Goal: Task Accomplishment & Management: Manage account settings

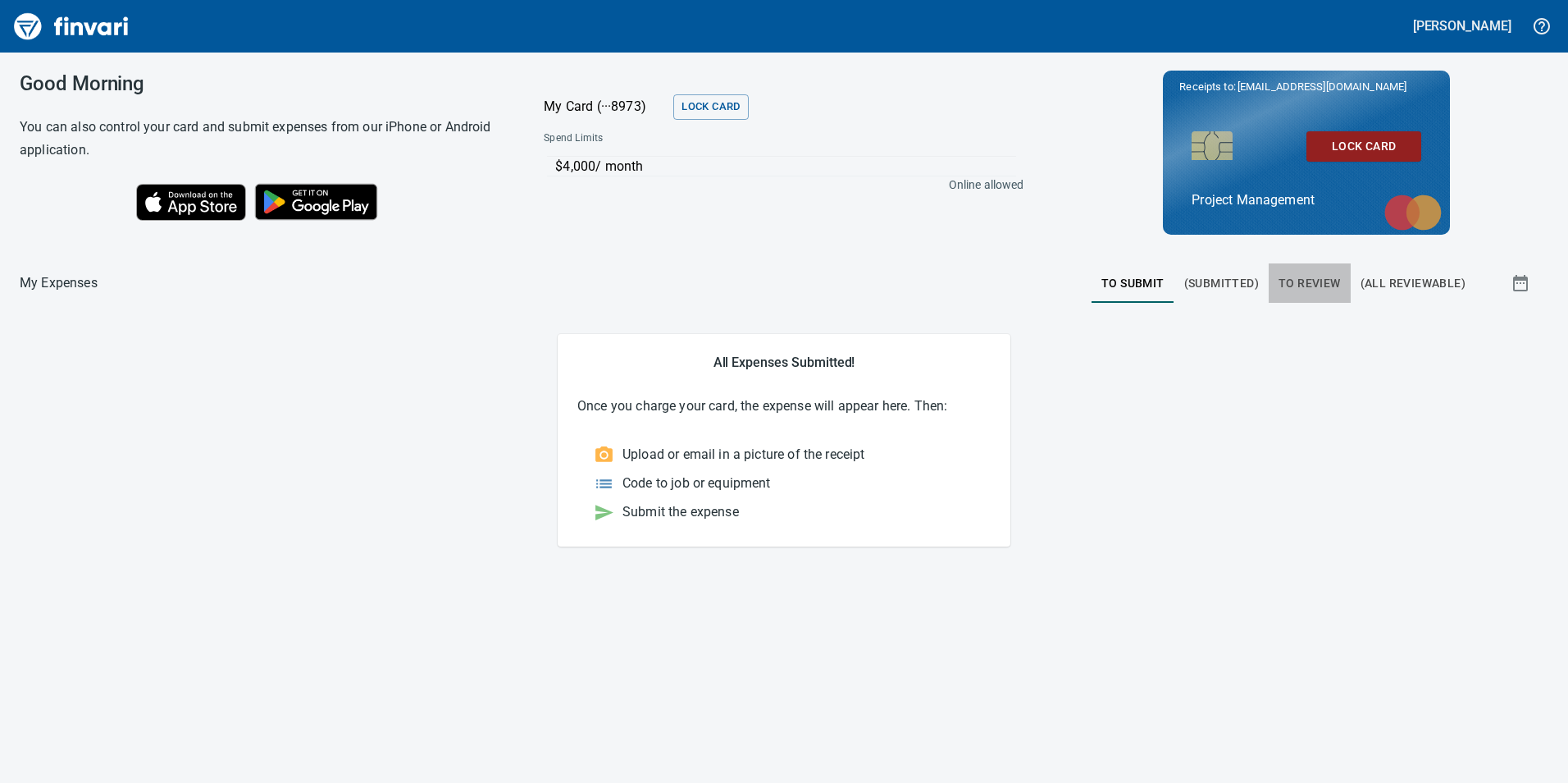
click at [1313, 278] on span "To Review" at bounding box center [1309, 283] width 62 height 21
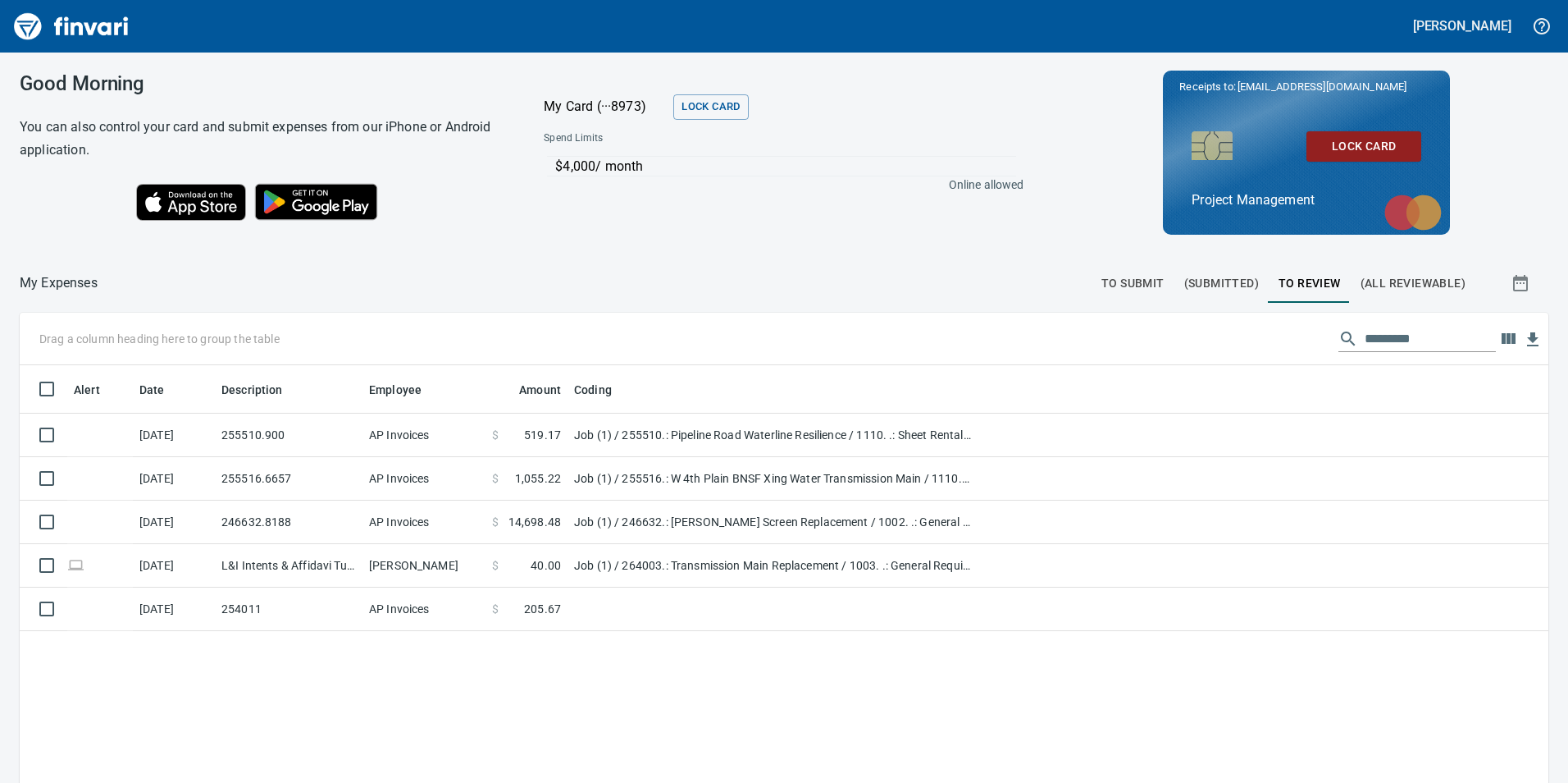
scroll to position [590, 1505]
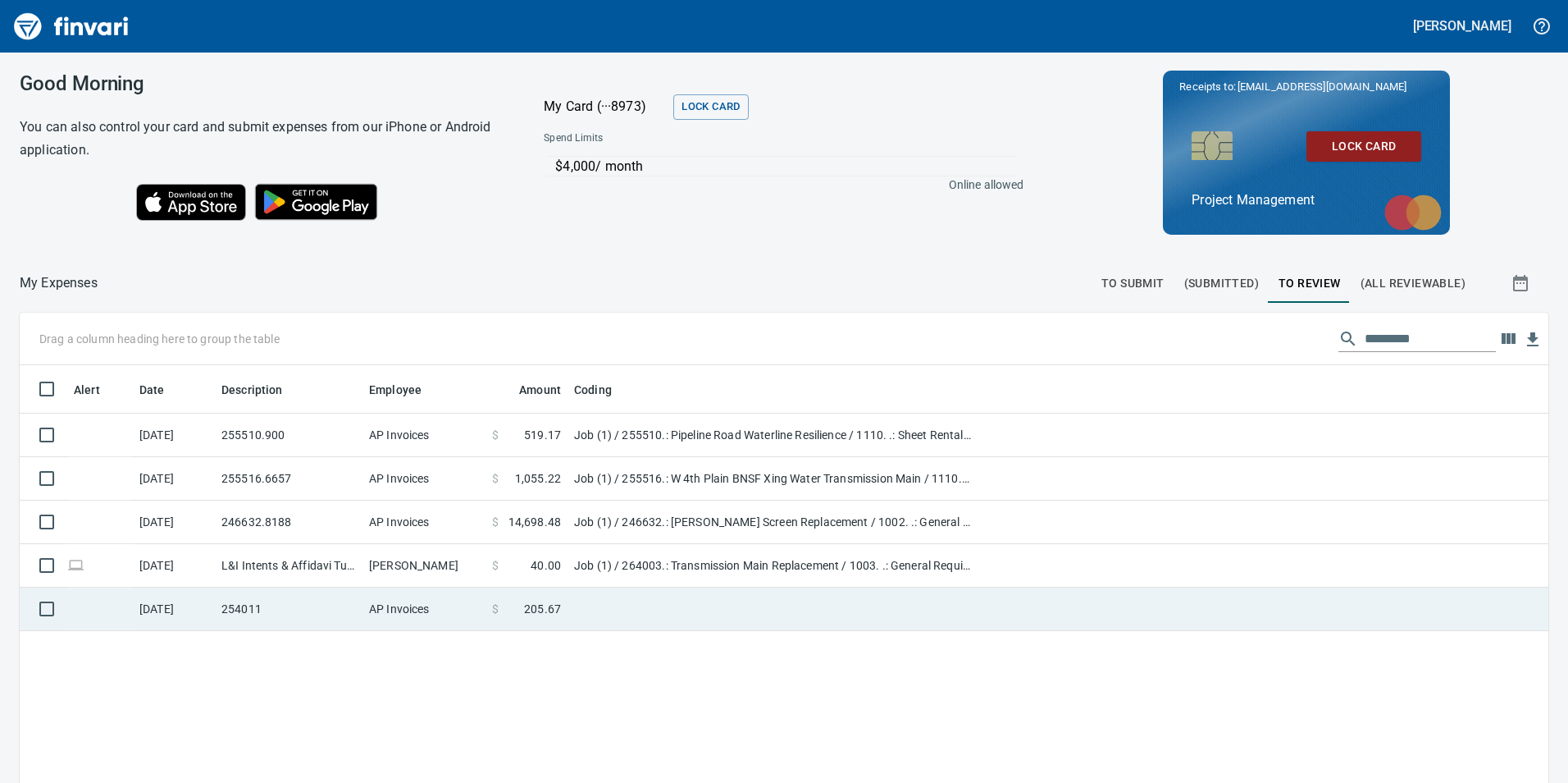
click at [239, 615] on td "254011" at bounding box center [288, 609] width 147 height 44
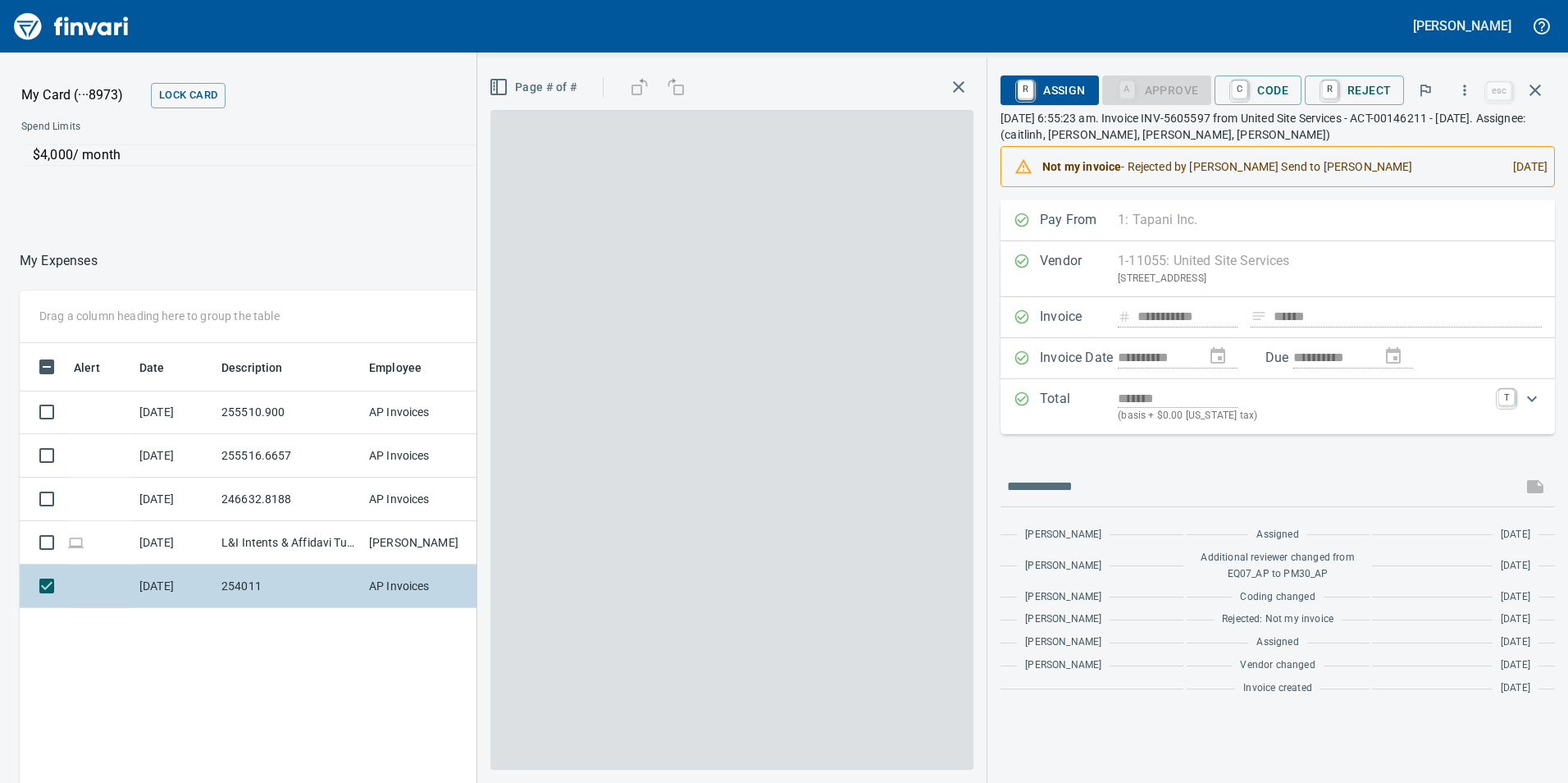
scroll to position [590, 1094]
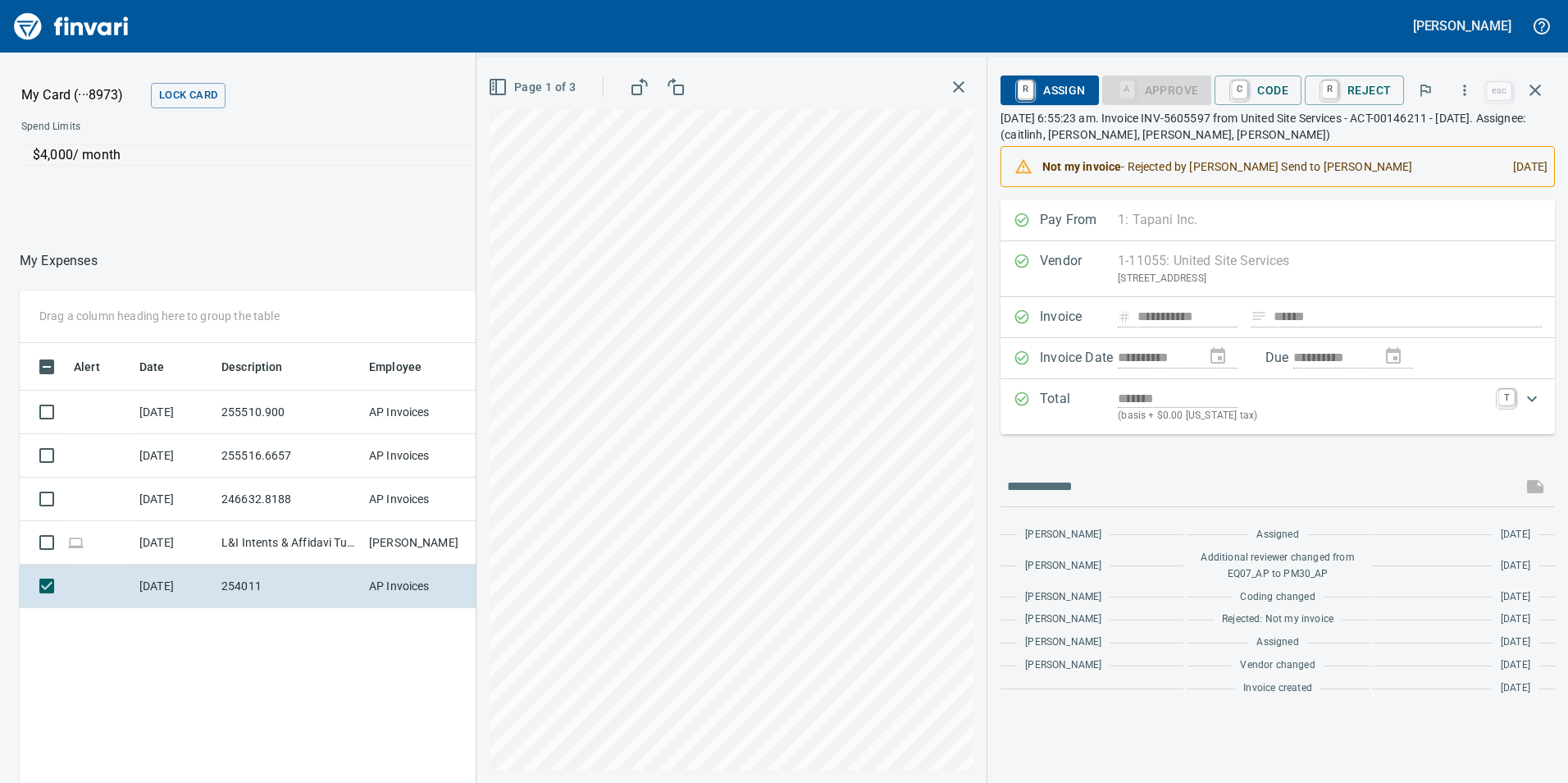
click at [1527, 406] on icon "Expand" at bounding box center [1532, 398] width 20 height 20
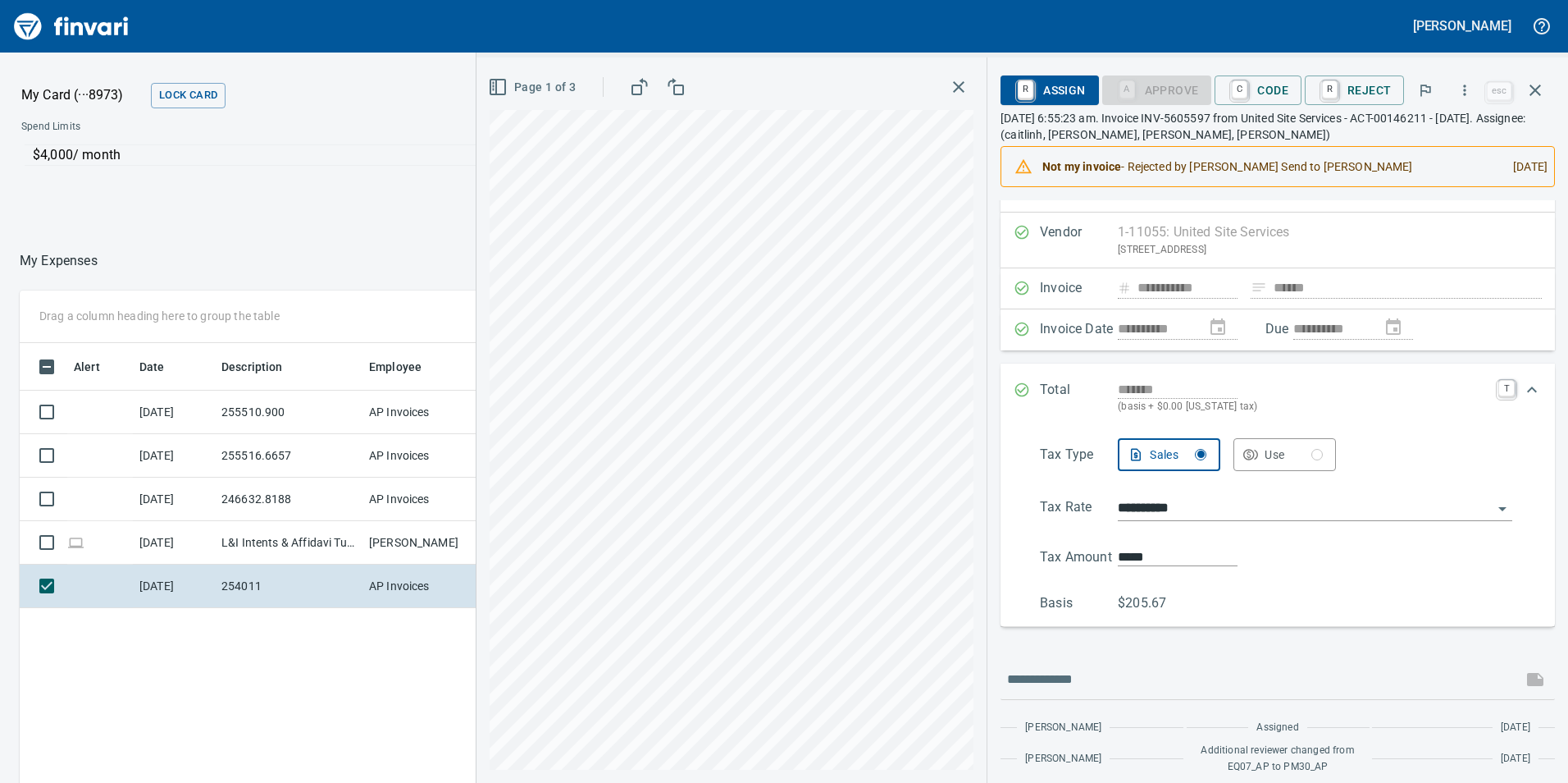
scroll to position [0, 0]
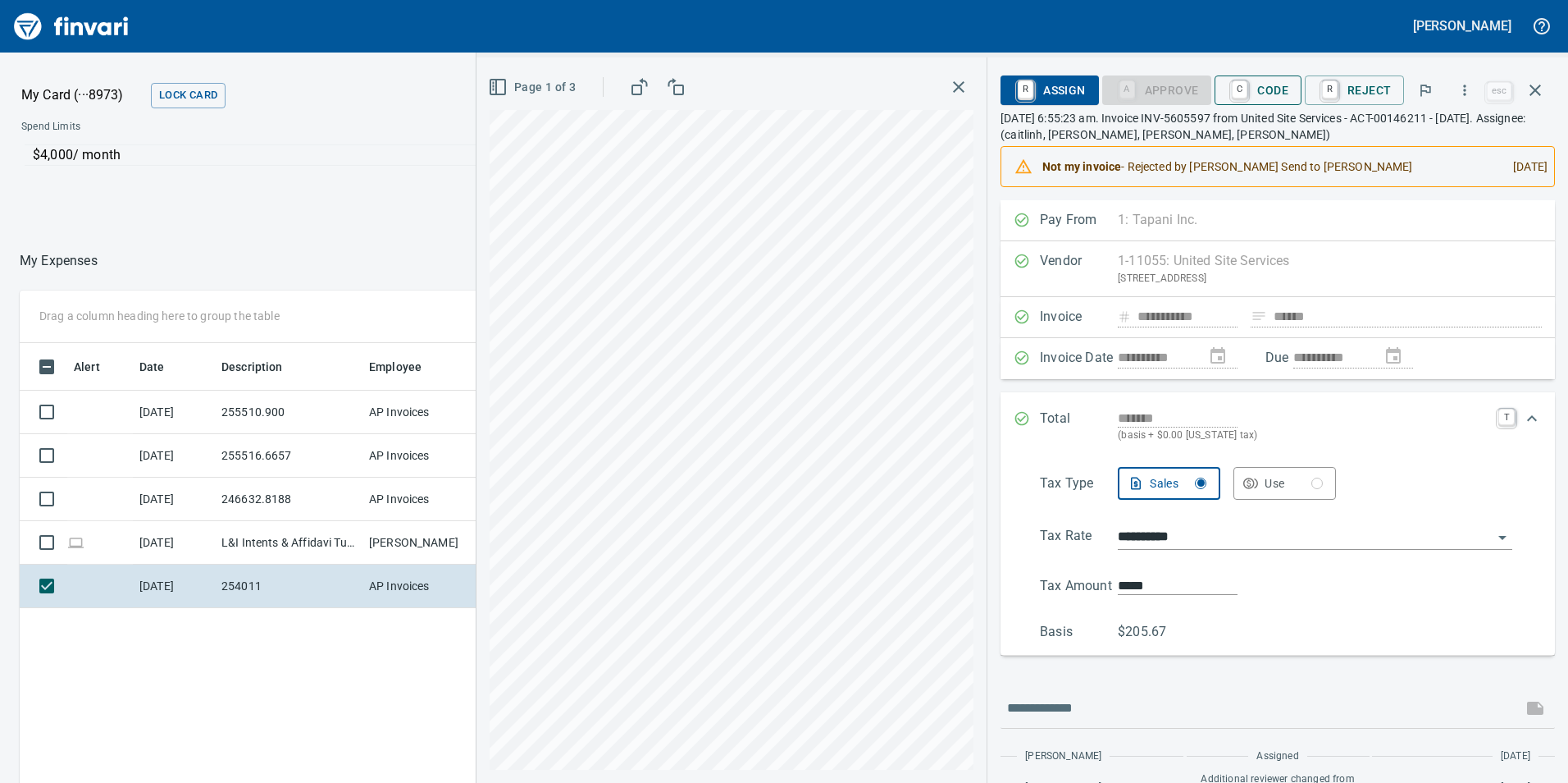
click at [1276, 96] on span "C Code" at bounding box center [1258, 90] width 60 height 28
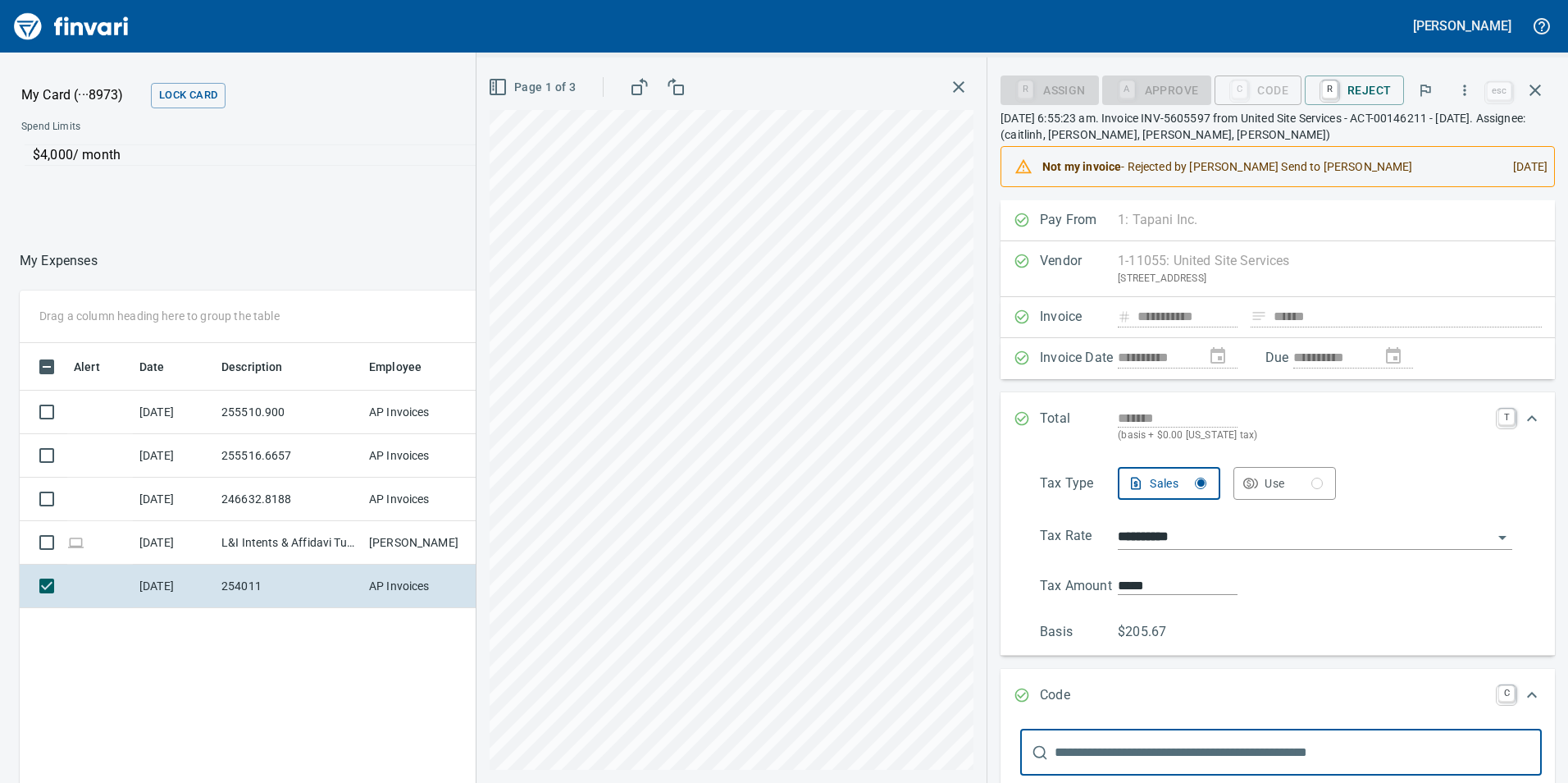
click at [1527, 418] on icon "Expand" at bounding box center [1532, 418] width 10 height 6
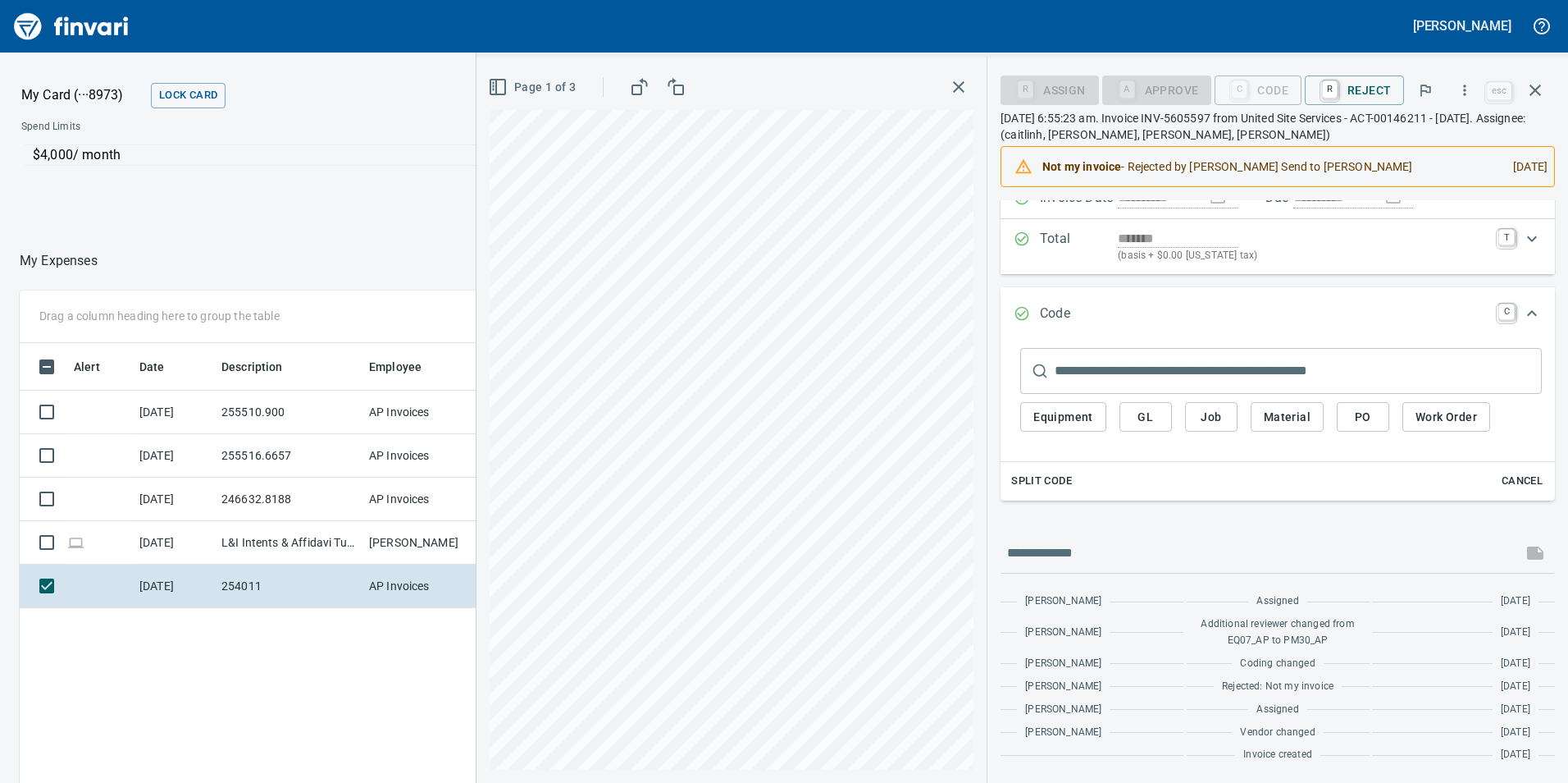
scroll to position [160, 0]
click at [1196, 417] on button "Job" at bounding box center [1212, 417] width 53 height 30
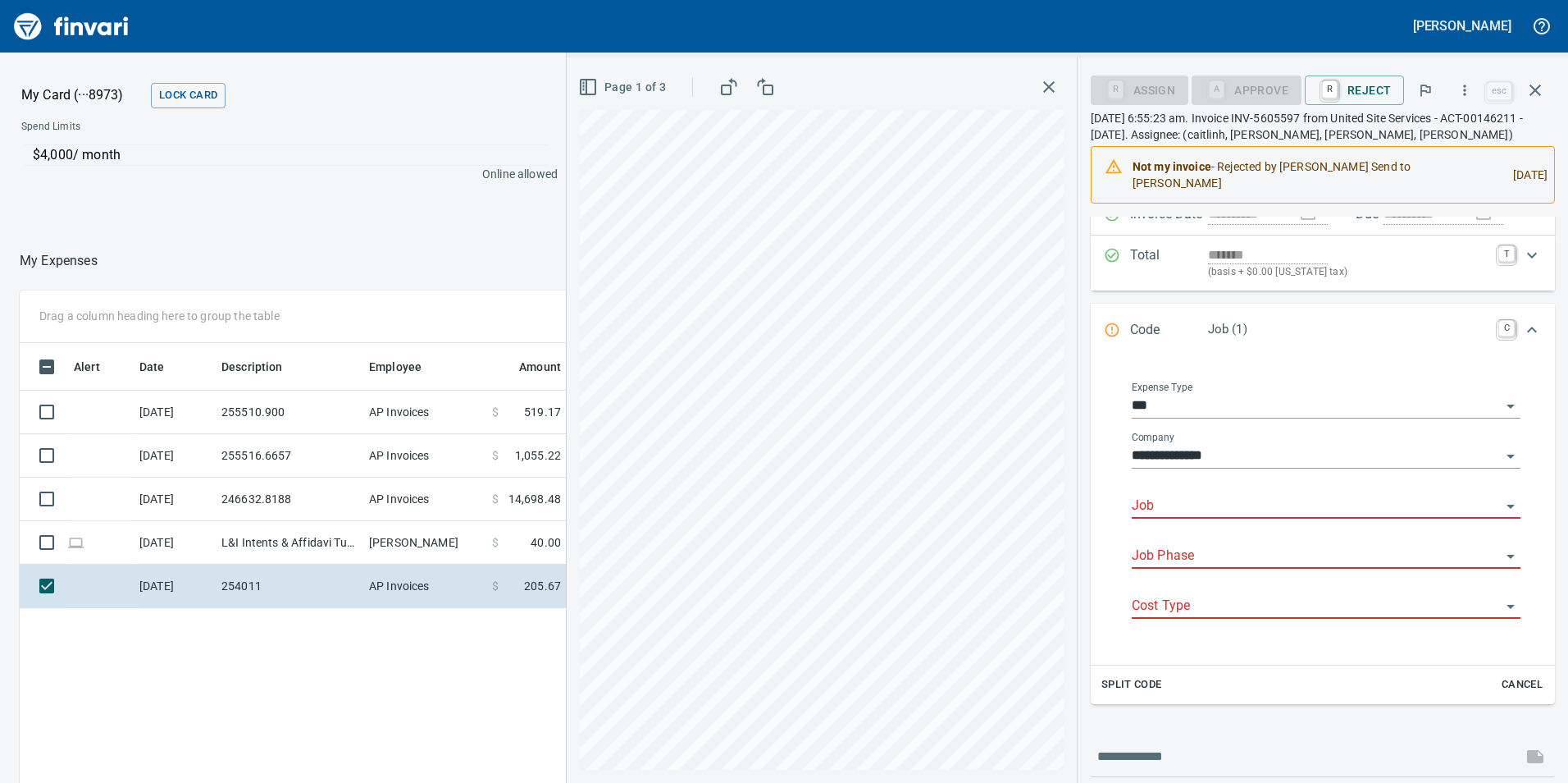
click at [1191, 500] on input "Job" at bounding box center [1316, 507] width 369 height 23
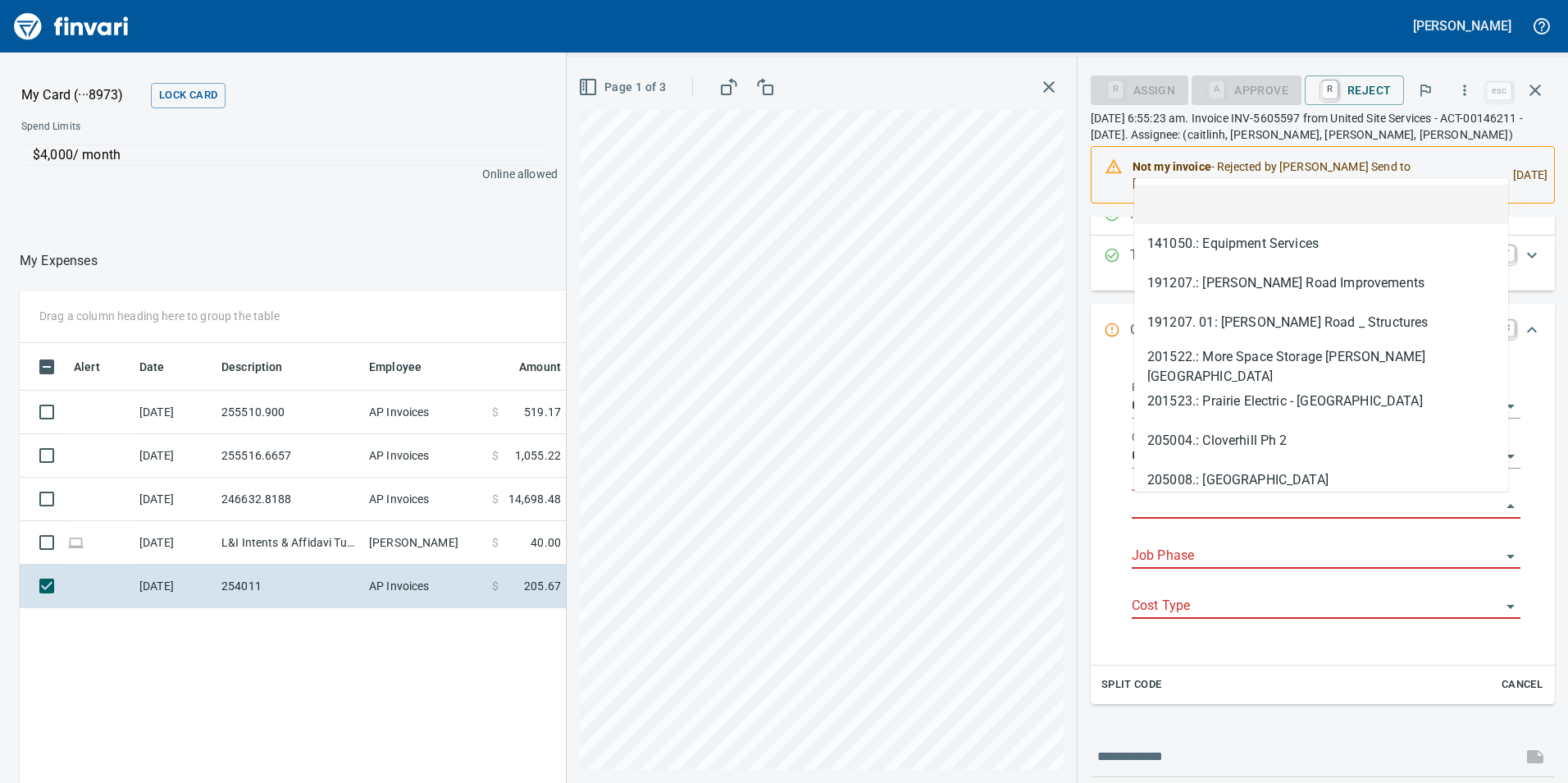
scroll to position [590, 1094]
type input "*"
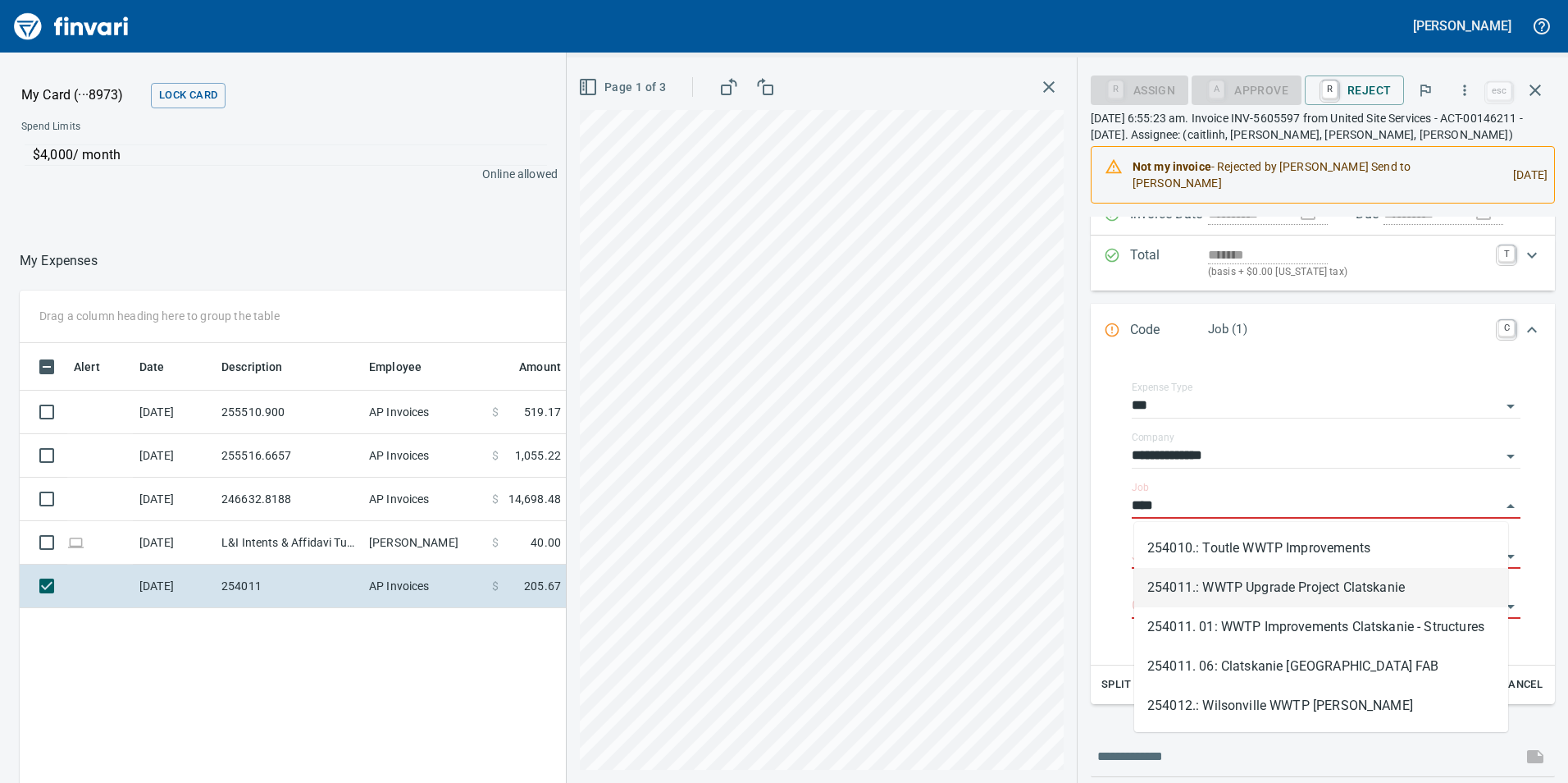
click at [1206, 586] on li "254011.: WWTP Upgrade Project Clatskanie" at bounding box center [1321, 588] width 374 height 39
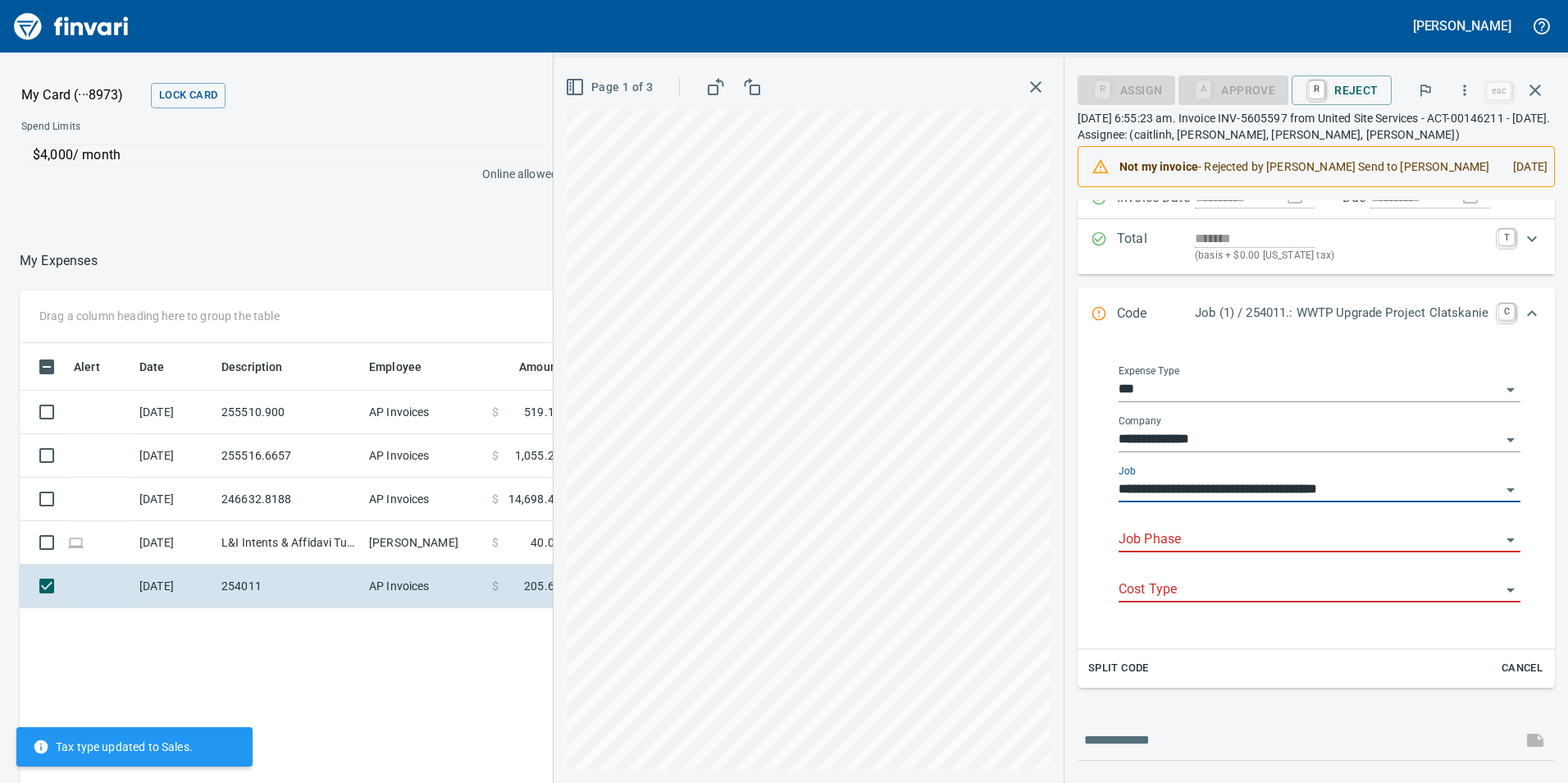
type input "**********"
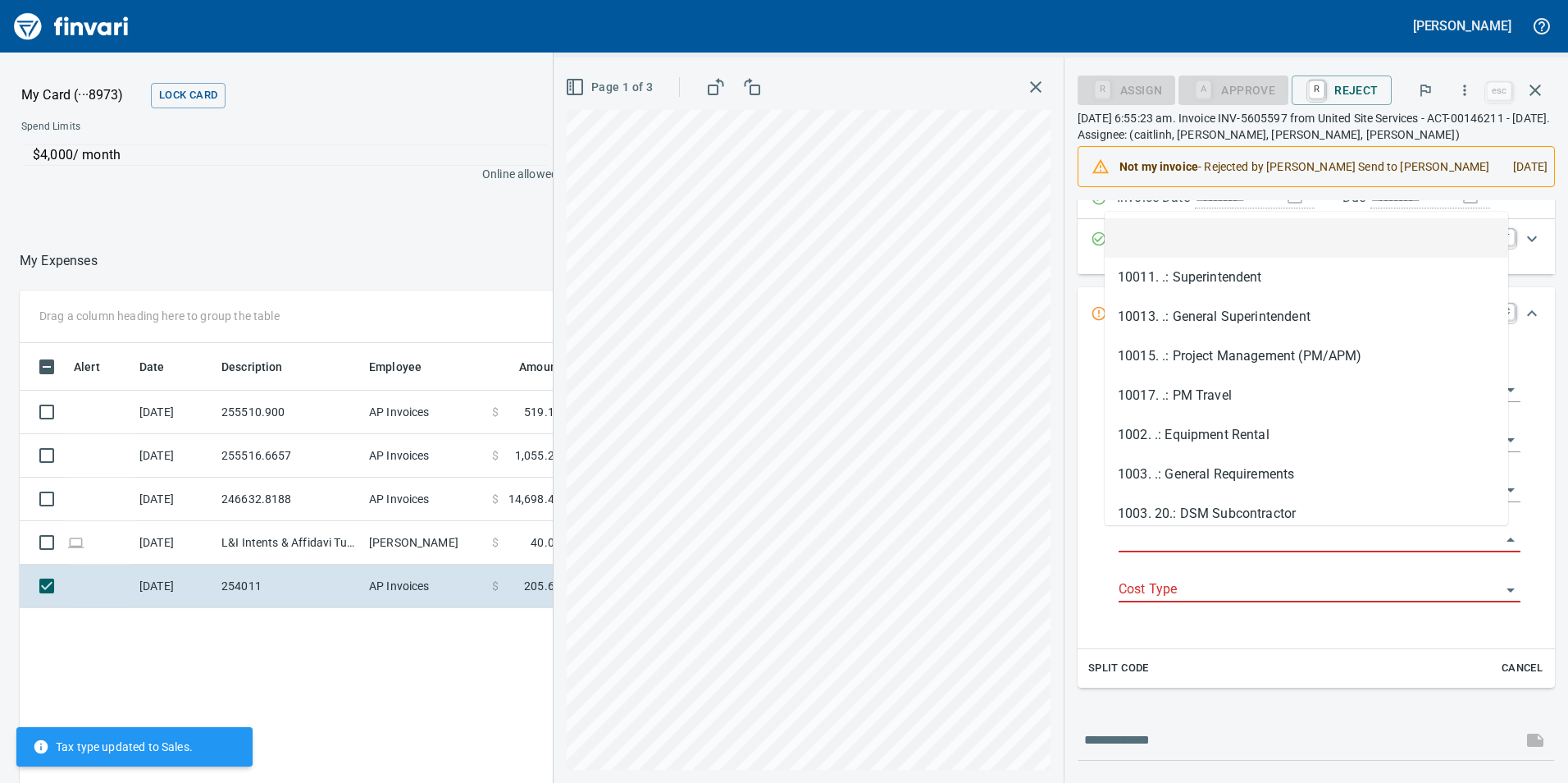
click at [1212, 540] on input "Job Phase" at bounding box center [1310, 540] width 382 height 23
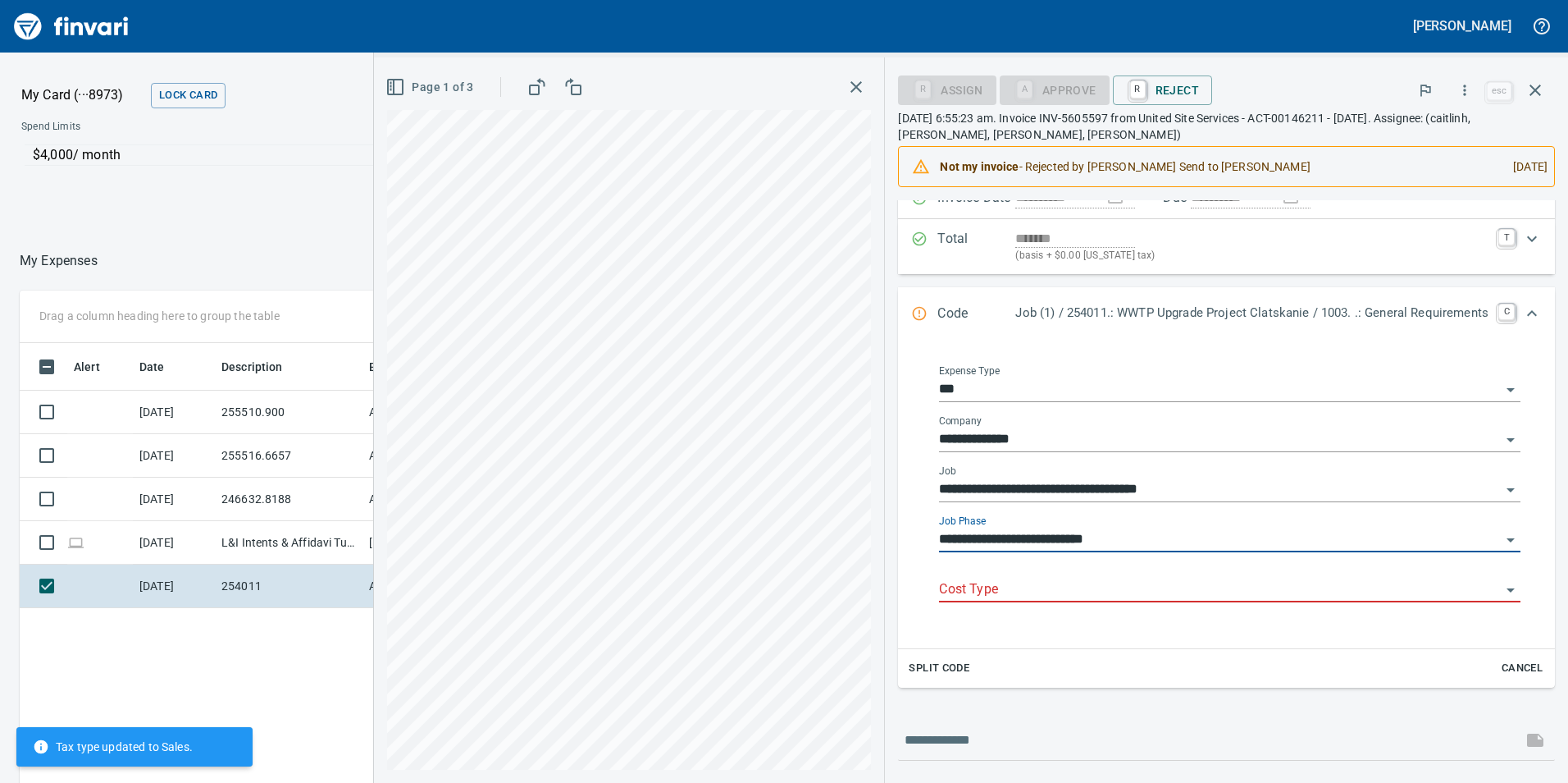
type input "**********"
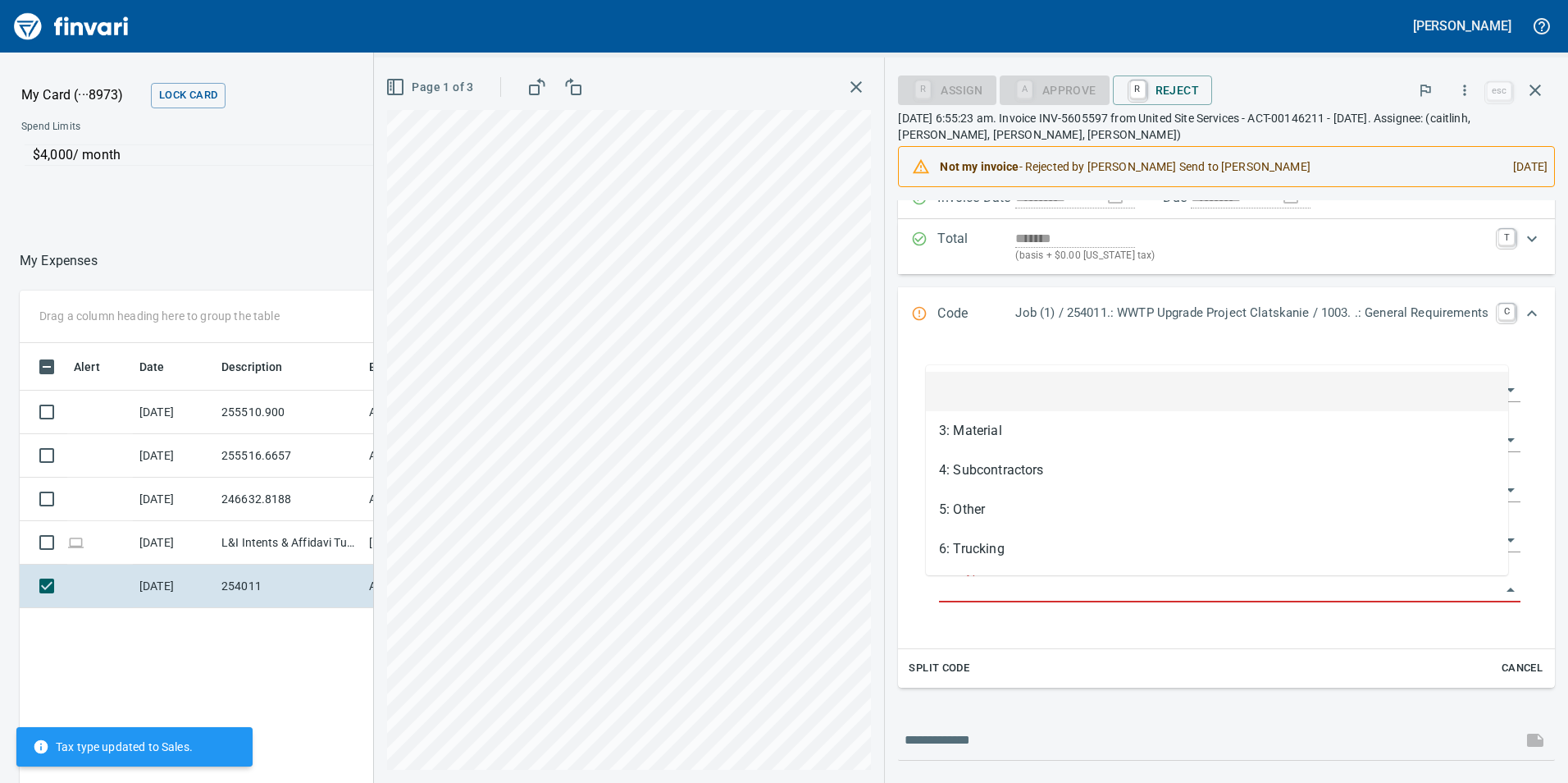
click at [1061, 581] on input "Cost Type" at bounding box center [1220, 591] width 562 height 23
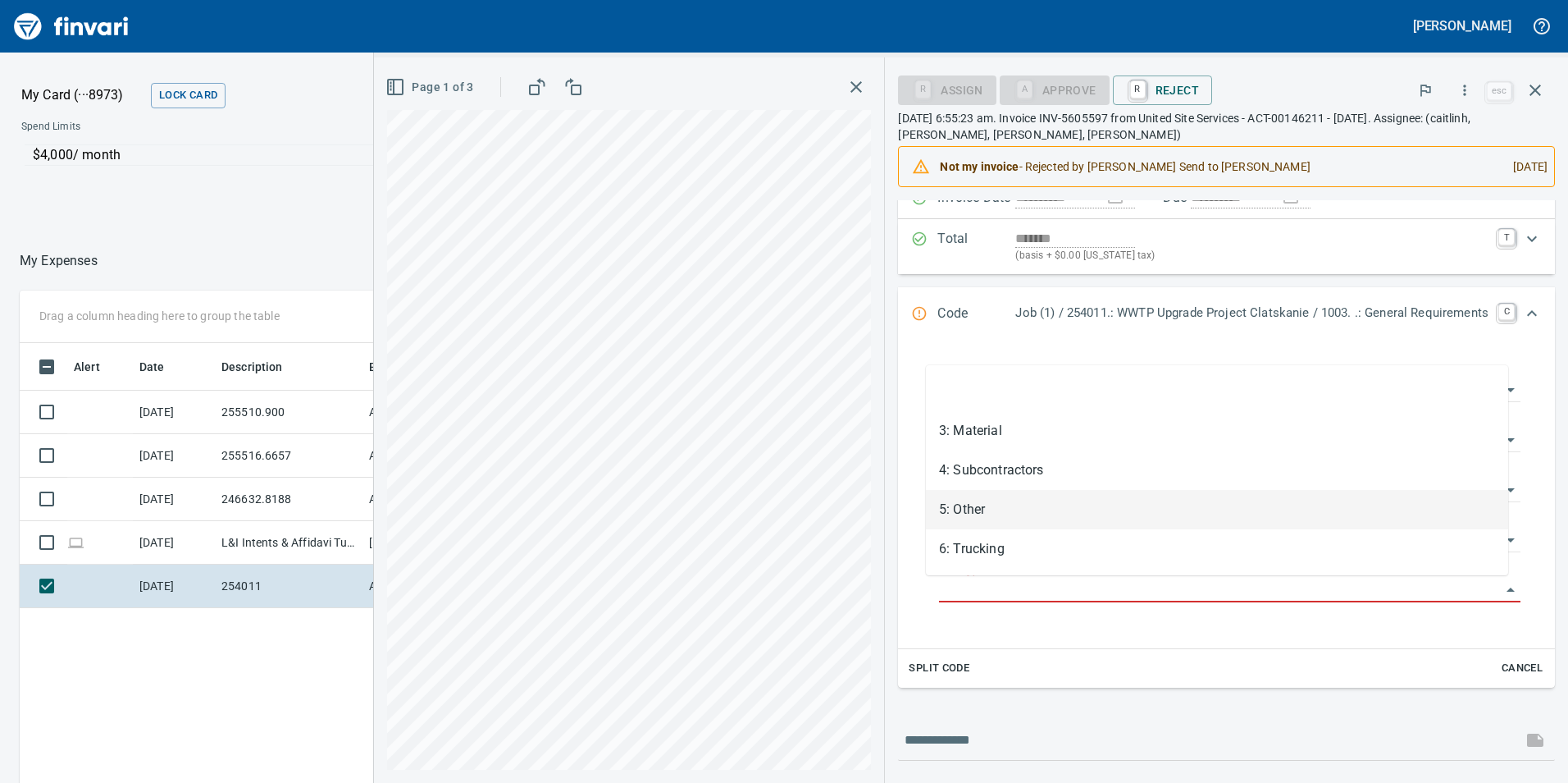
click at [964, 499] on li "5: Other" at bounding box center [1217, 510] width 583 height 39
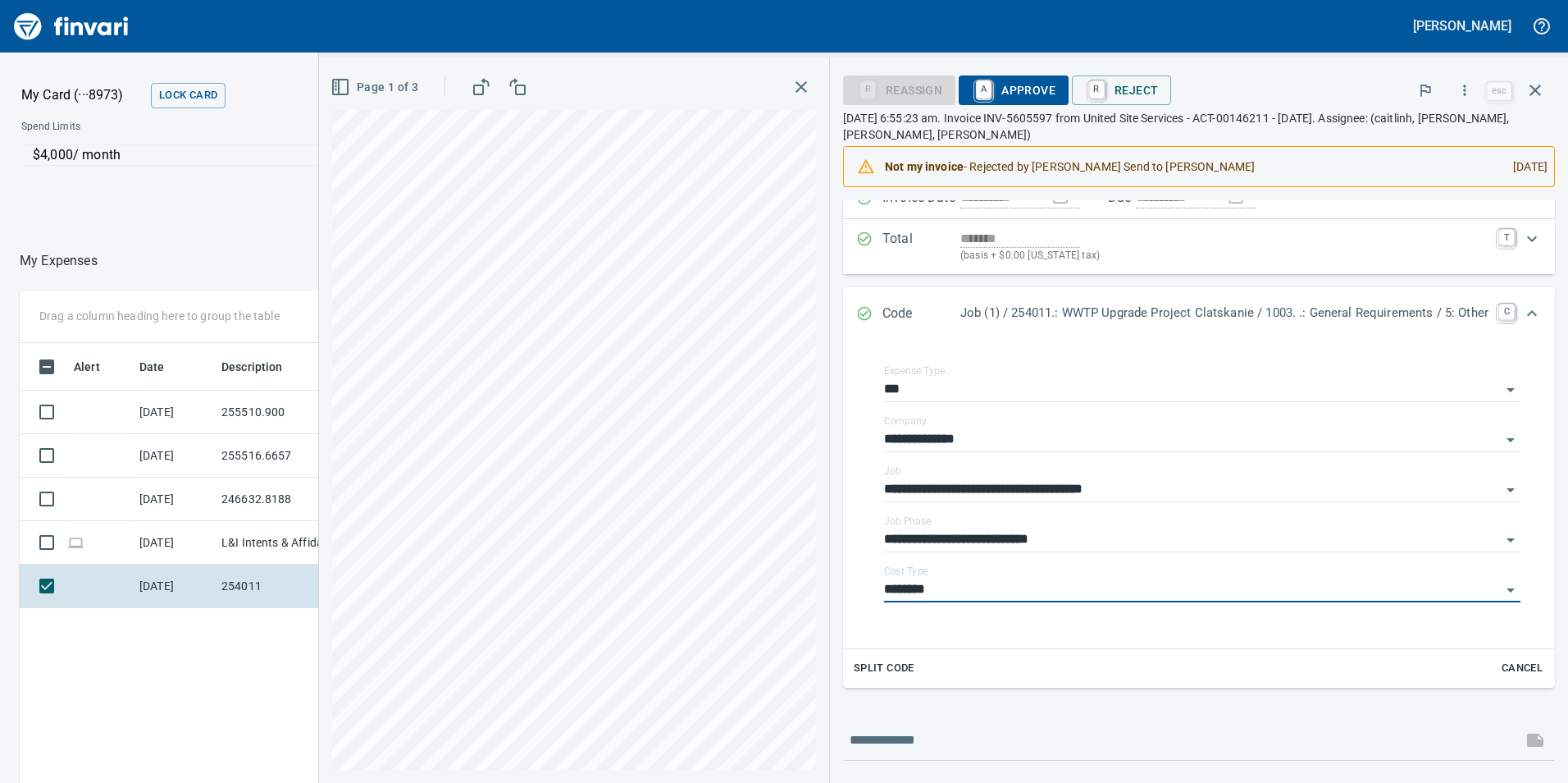
type input "********"
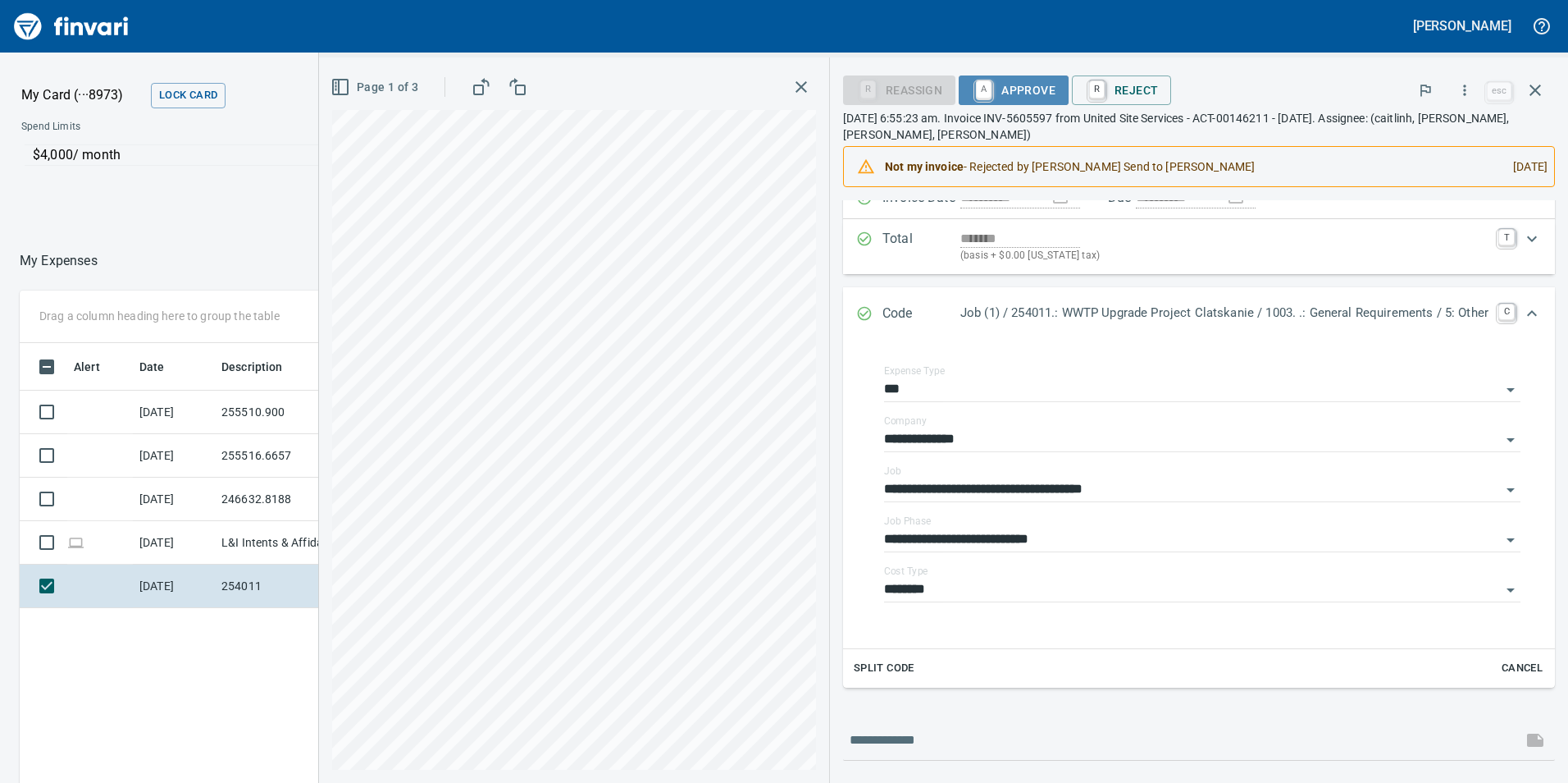
click at [1002, 90] on span "A Approve" at bounding box center [1014, 90] width 84 height 28
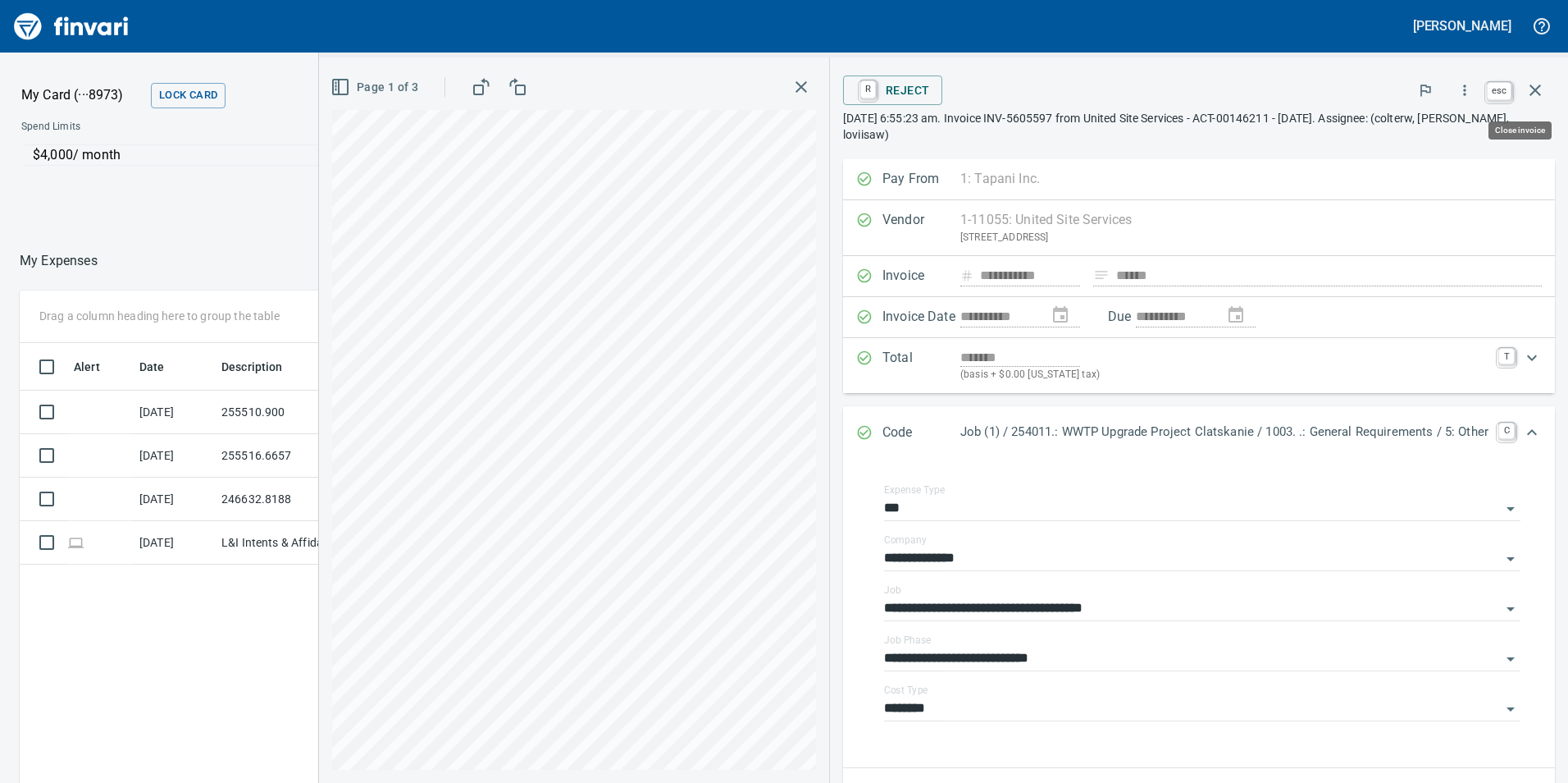
click at [1537, 90] on icon "button" at bounding box center [1536, 91] width 12 height 12
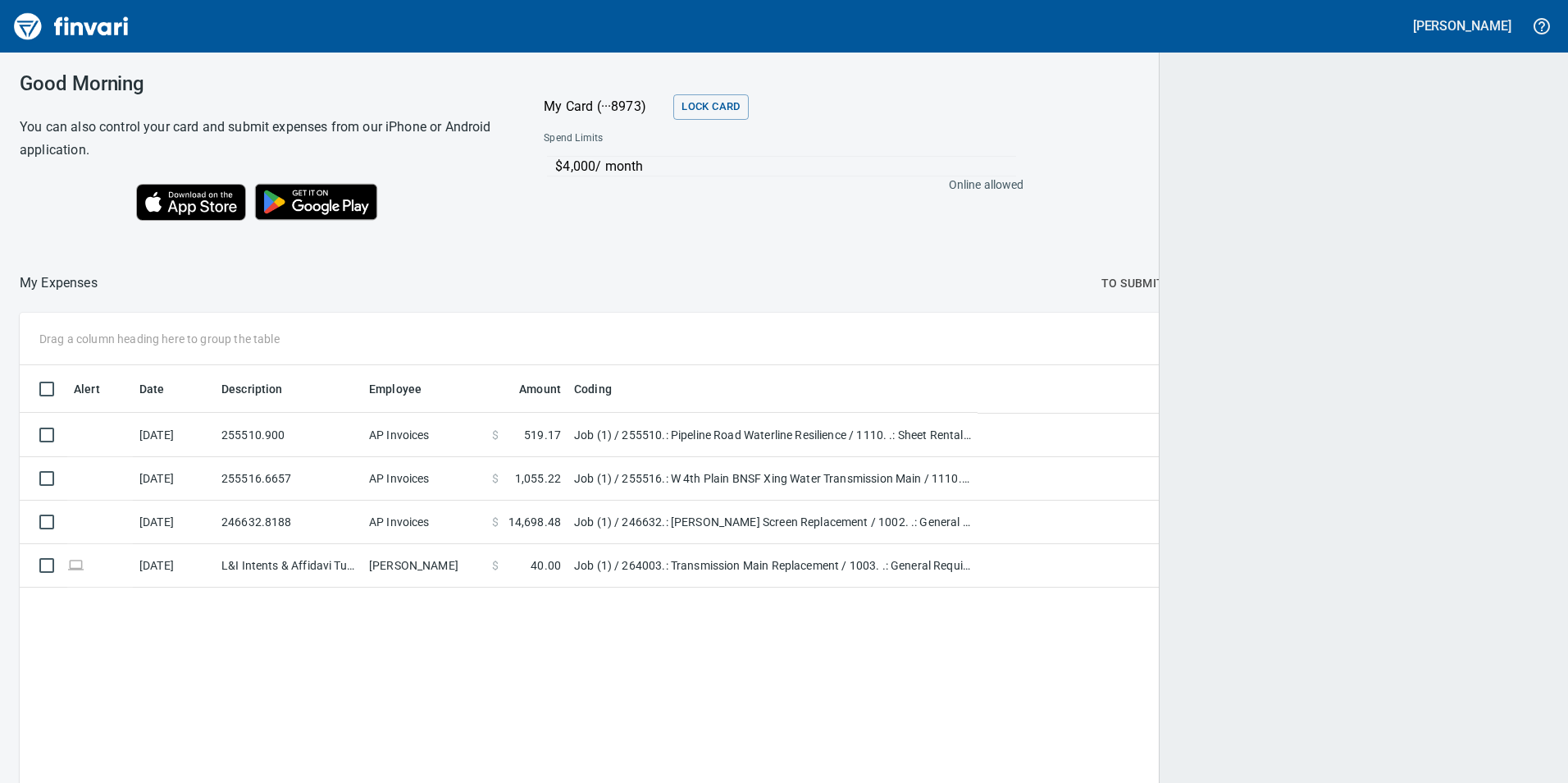
scroll to position [590, 1501]
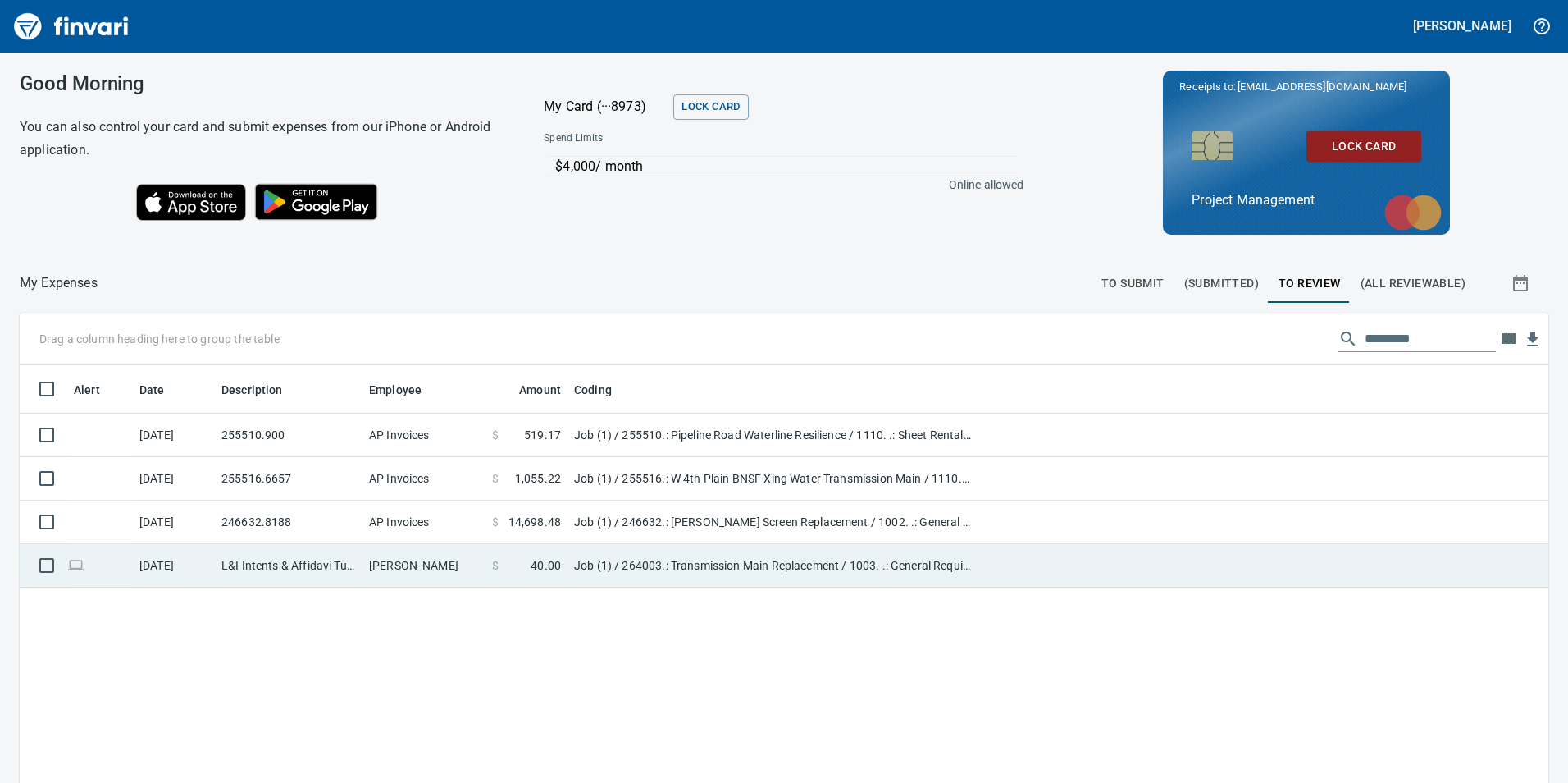
click at [676, 558] on td "Job (1) / 264003.: Transmission Main Replacement / 1003. .: General Requirement…" at bounding box center [773, 565] width 410 height 44
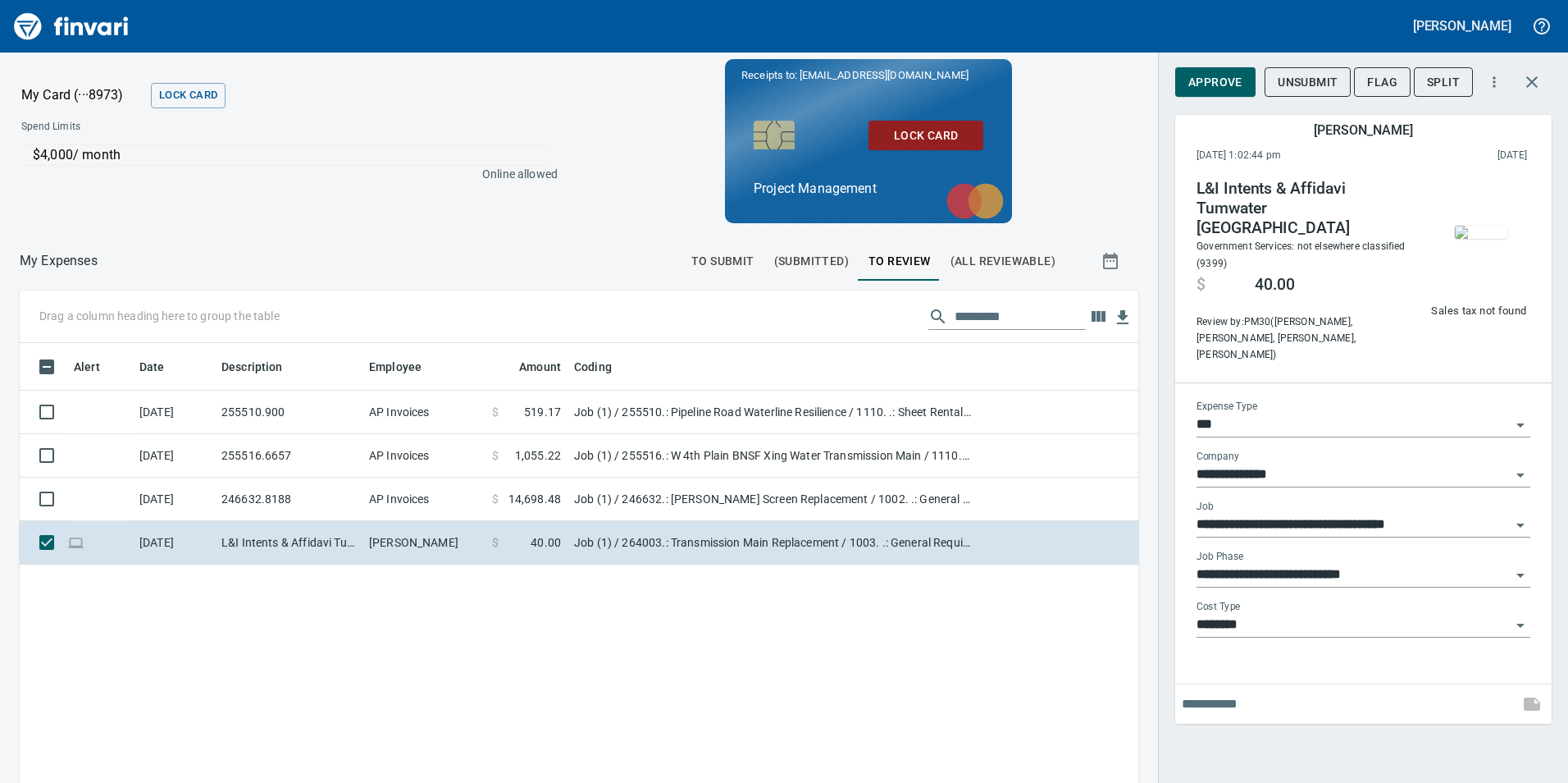
scroll to position [590, 1094]
click at [1223, 79] on span "Approve" at bounding box center [1215, 82] width 54 height 21
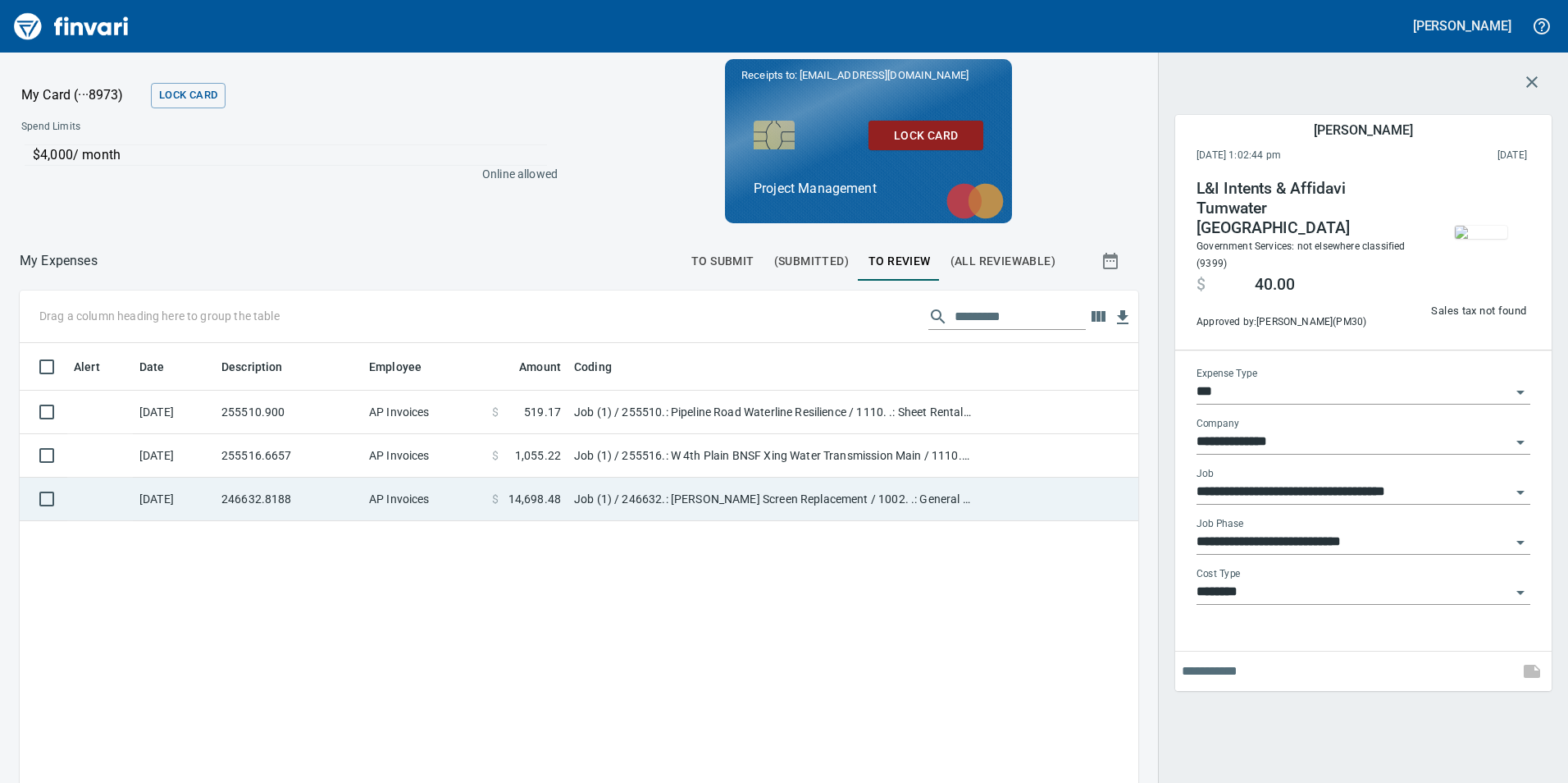
click at [647, 504] on td "Job (1) / 246632.: [PERSON_NAME] Screen Replacement / 1002. .: General Conditio…" at bounding box center [773, 499] width 410 height 44
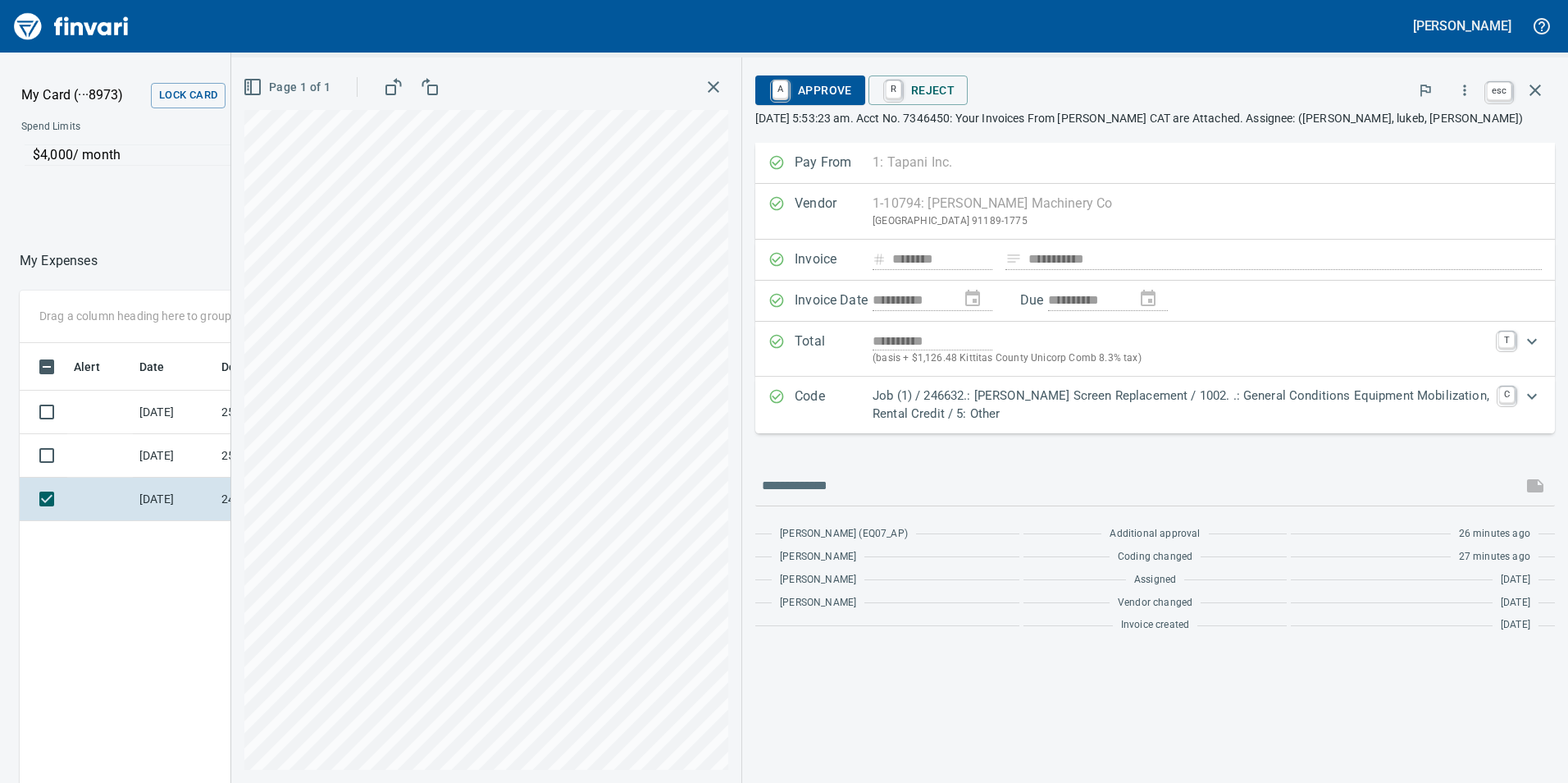
scroll to position [590, 1094]
click at [1532, 88] on icon "button" at bounding box center [1535, 90] width 20 height 20
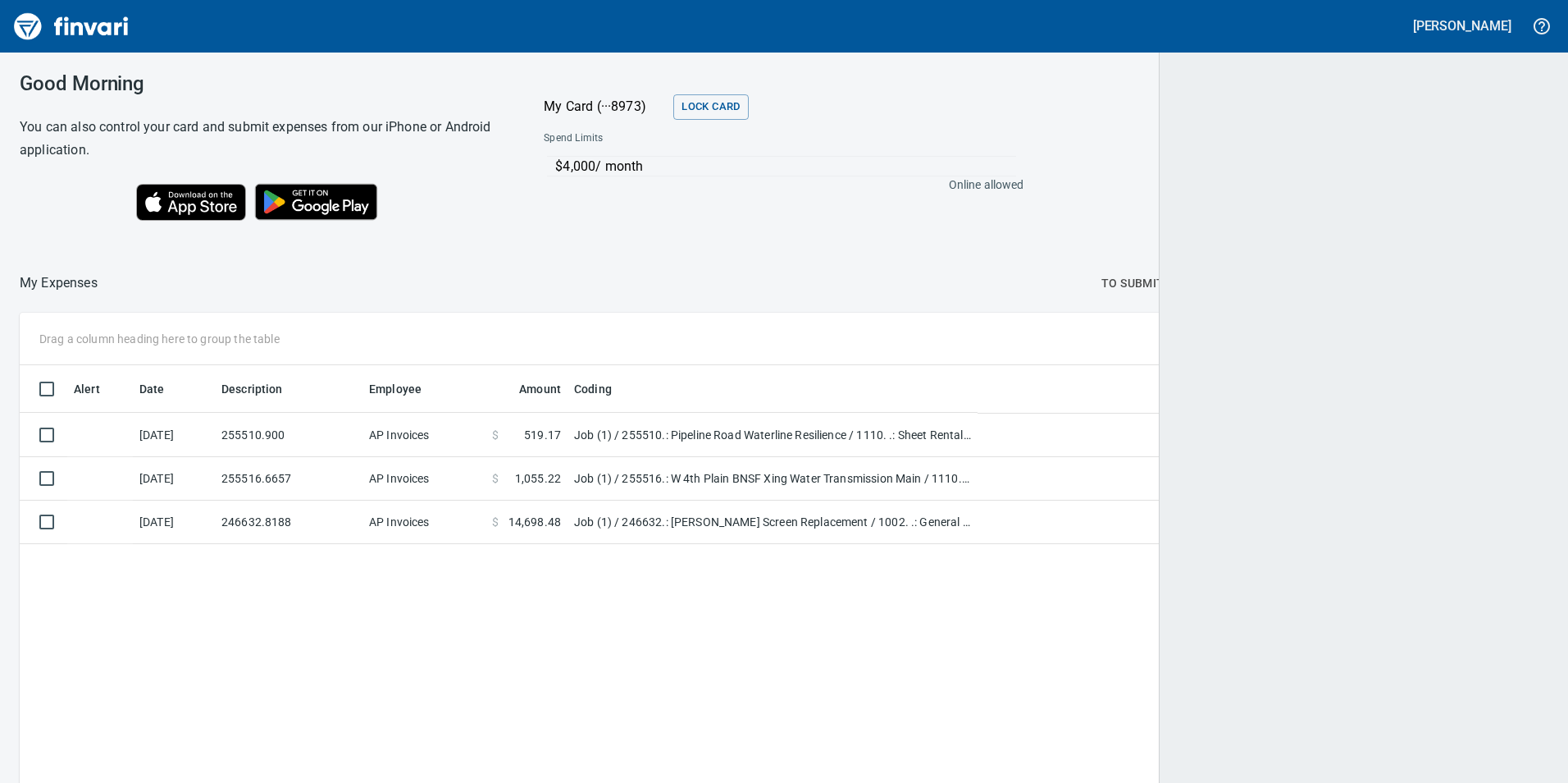
scroll to position [590, 1501]
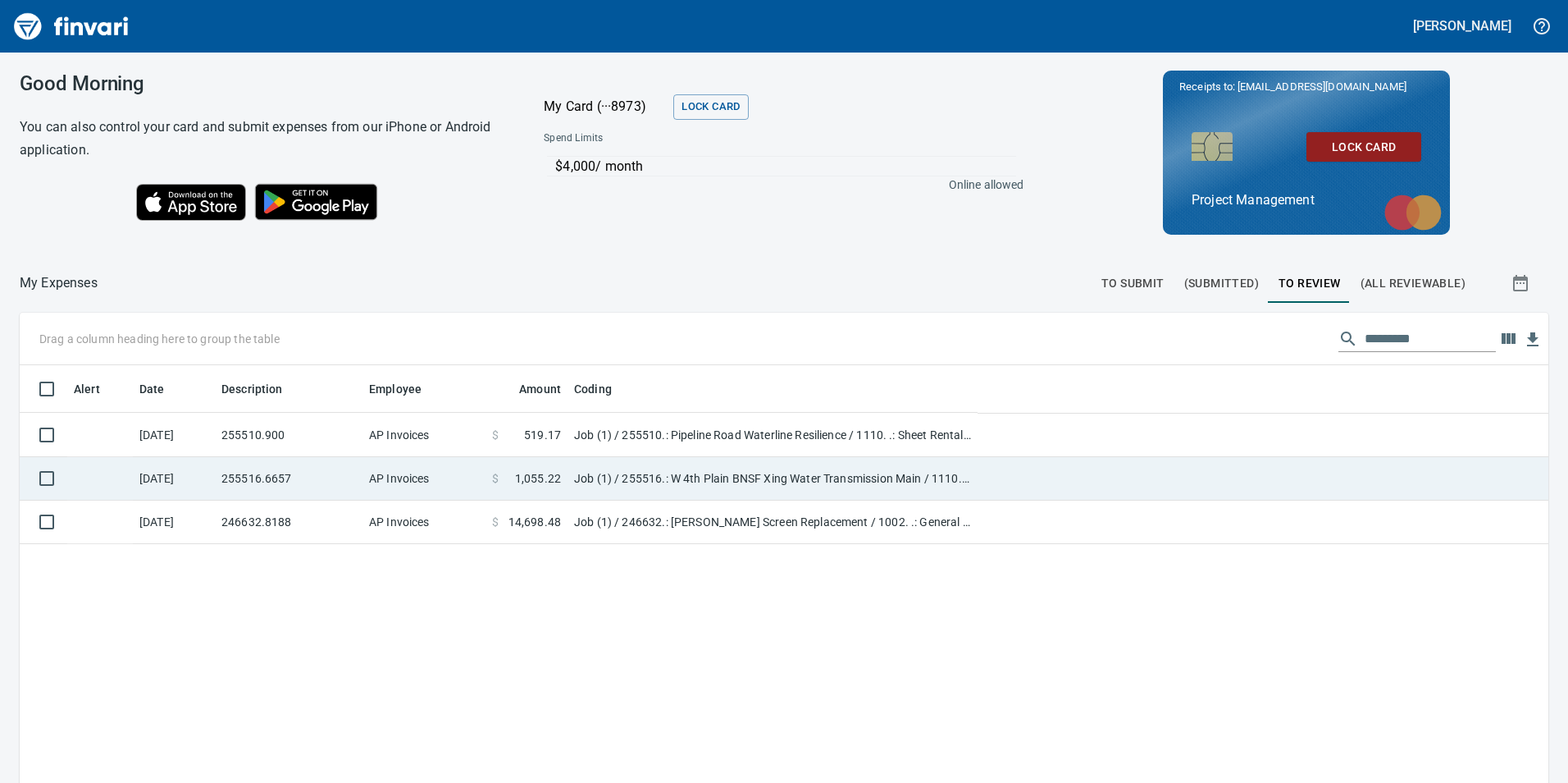
click at [678, 492] on td "Job (1) / 255516.: W 4th Plain BNSF Xing Water Transmission Main / 1110. .: 12'…" at bounding box center [773, 478] width 410 height 44
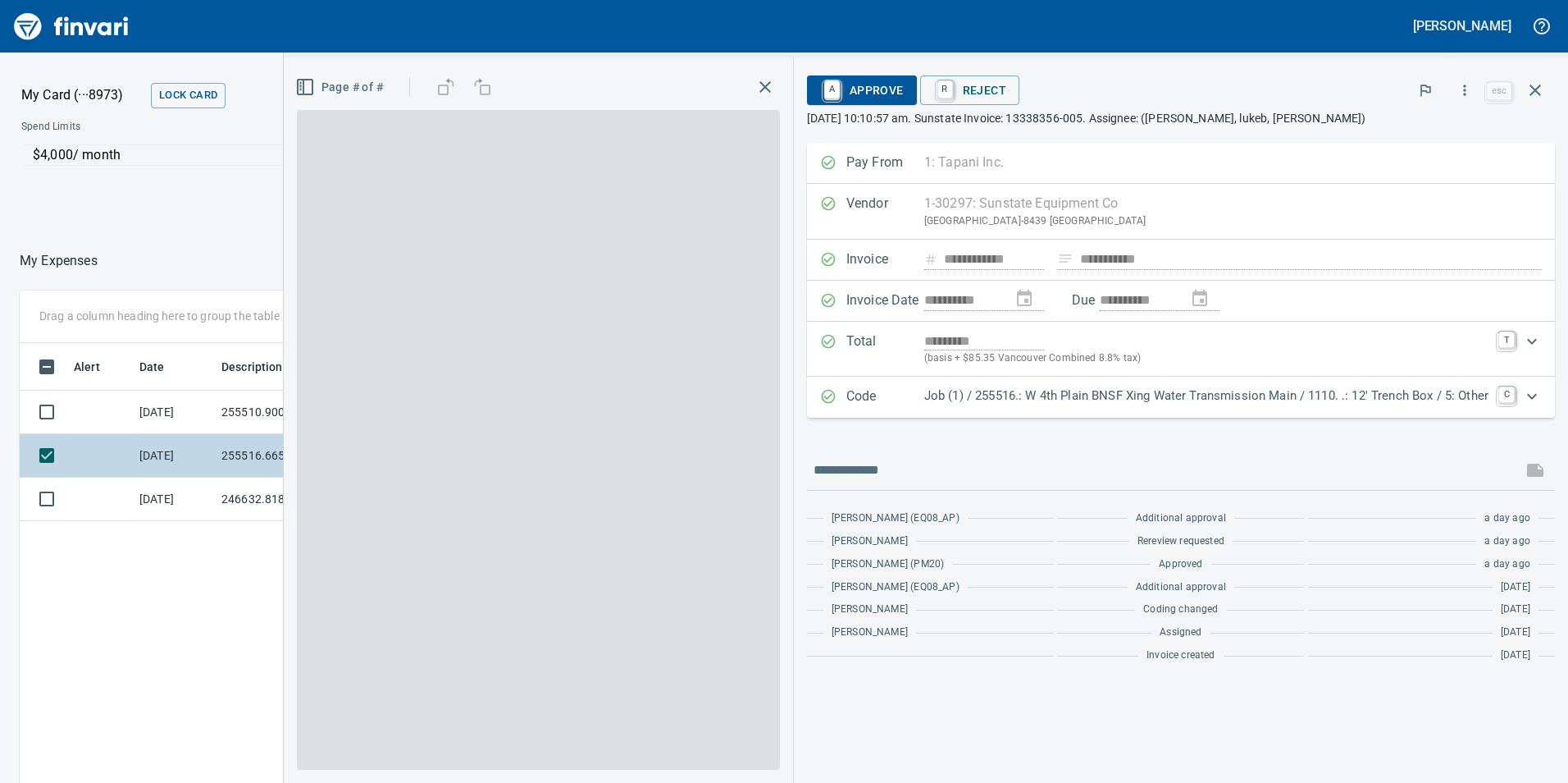
scroll to position [590, 1094]
click at [1338, 420] on div "**********" at bounding box center [1181, 406] width 748 height 527
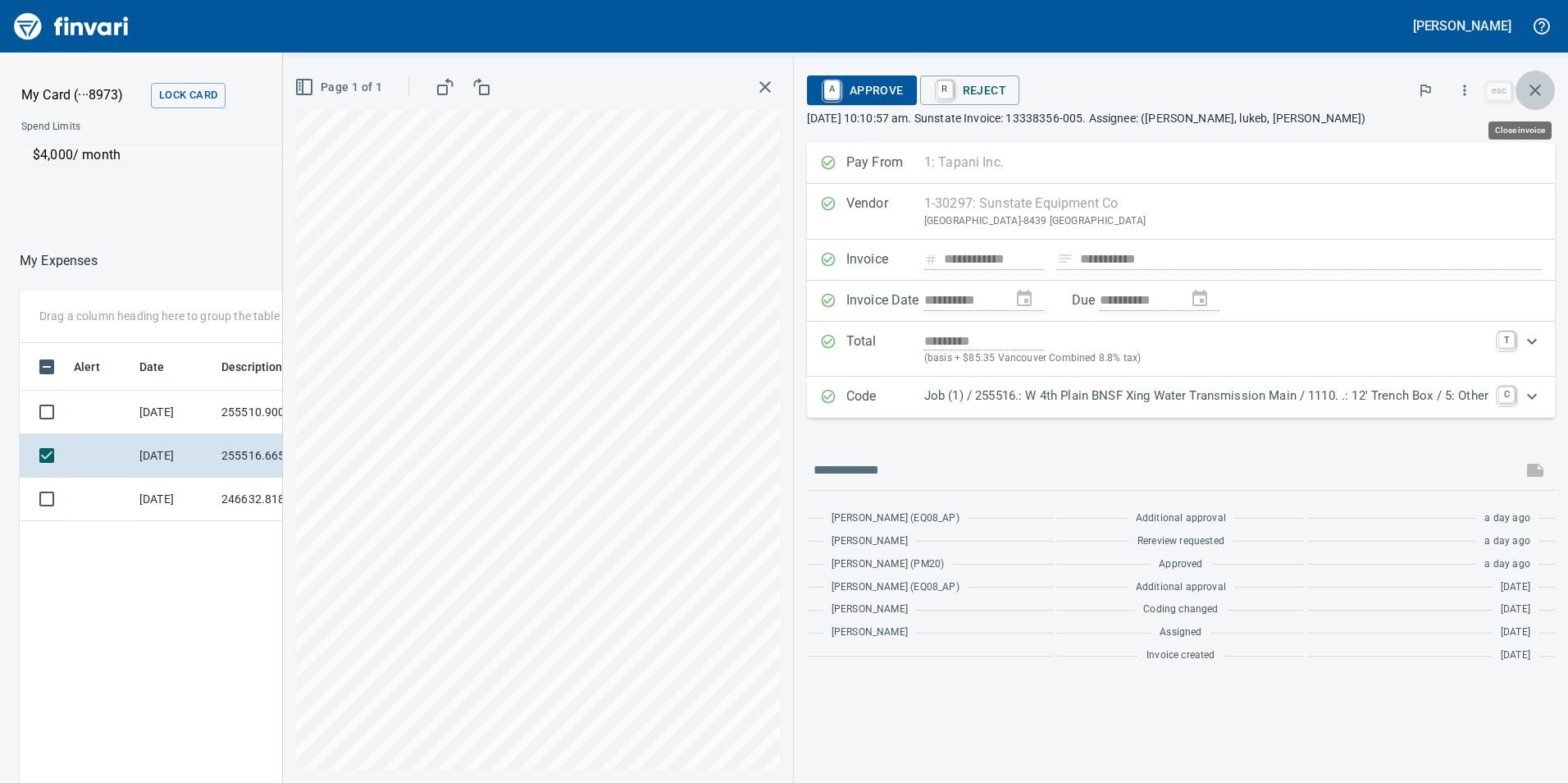
click at [1528, 83] on icon "button" at bounding box center [1535, 90] width 20 height 20
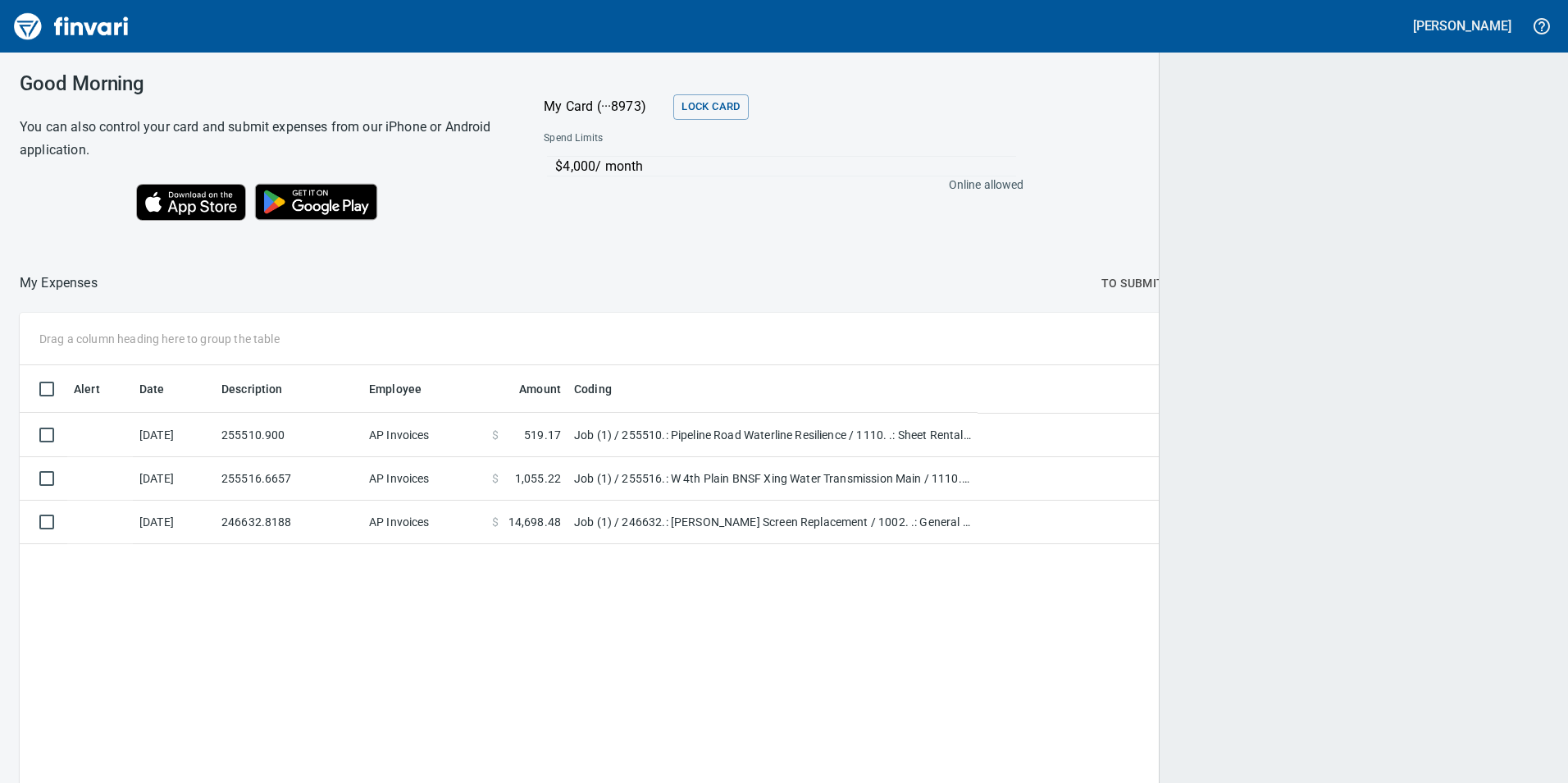
scroll to position [590, 1502]
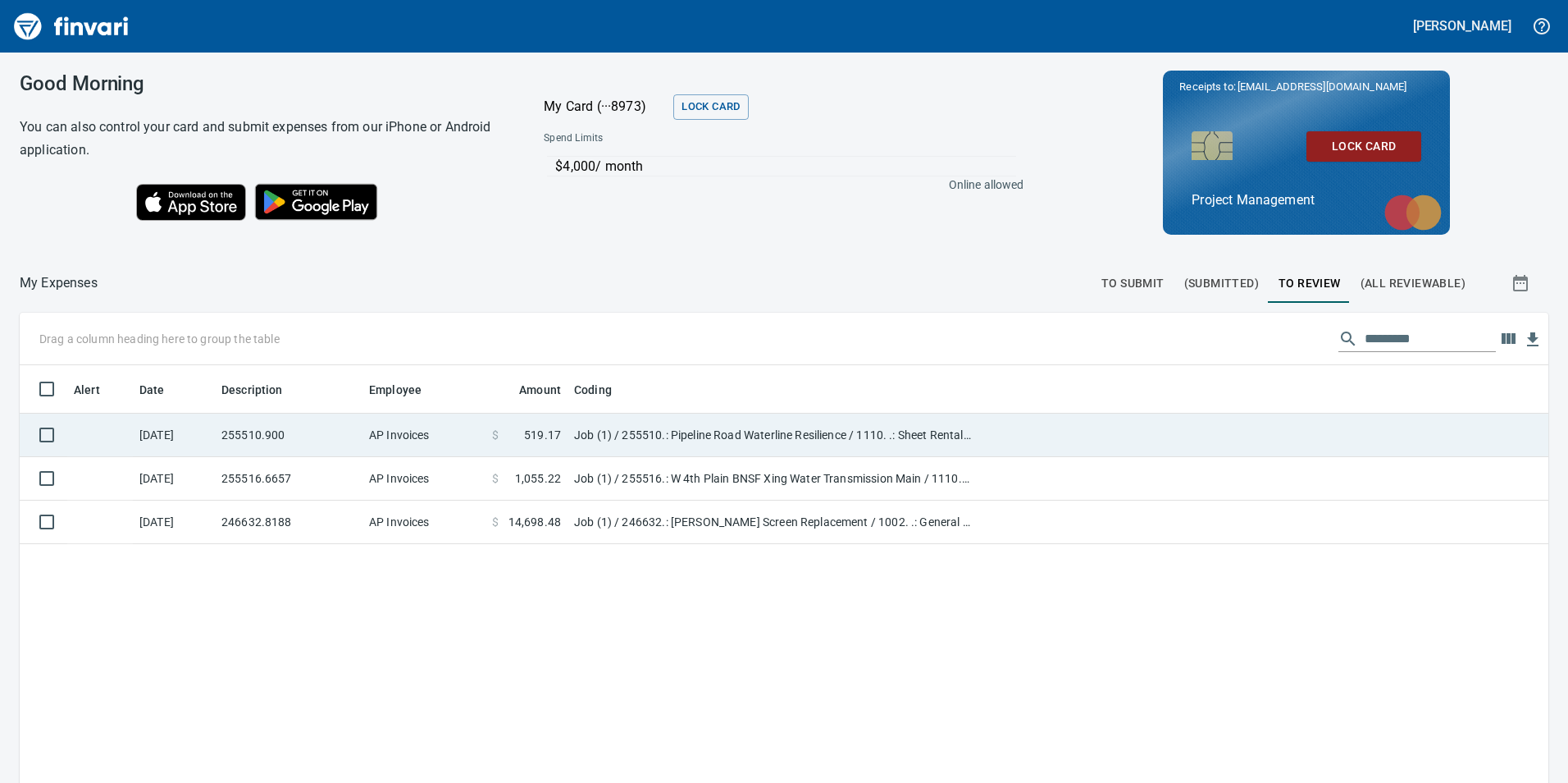
click at [840, 428] on td "Job (1) / 255510.: Pipeline Road Waterline Resilience / 1110. .: Sheet Rental (…" at bounding box center [773, 435] width 410 height 44
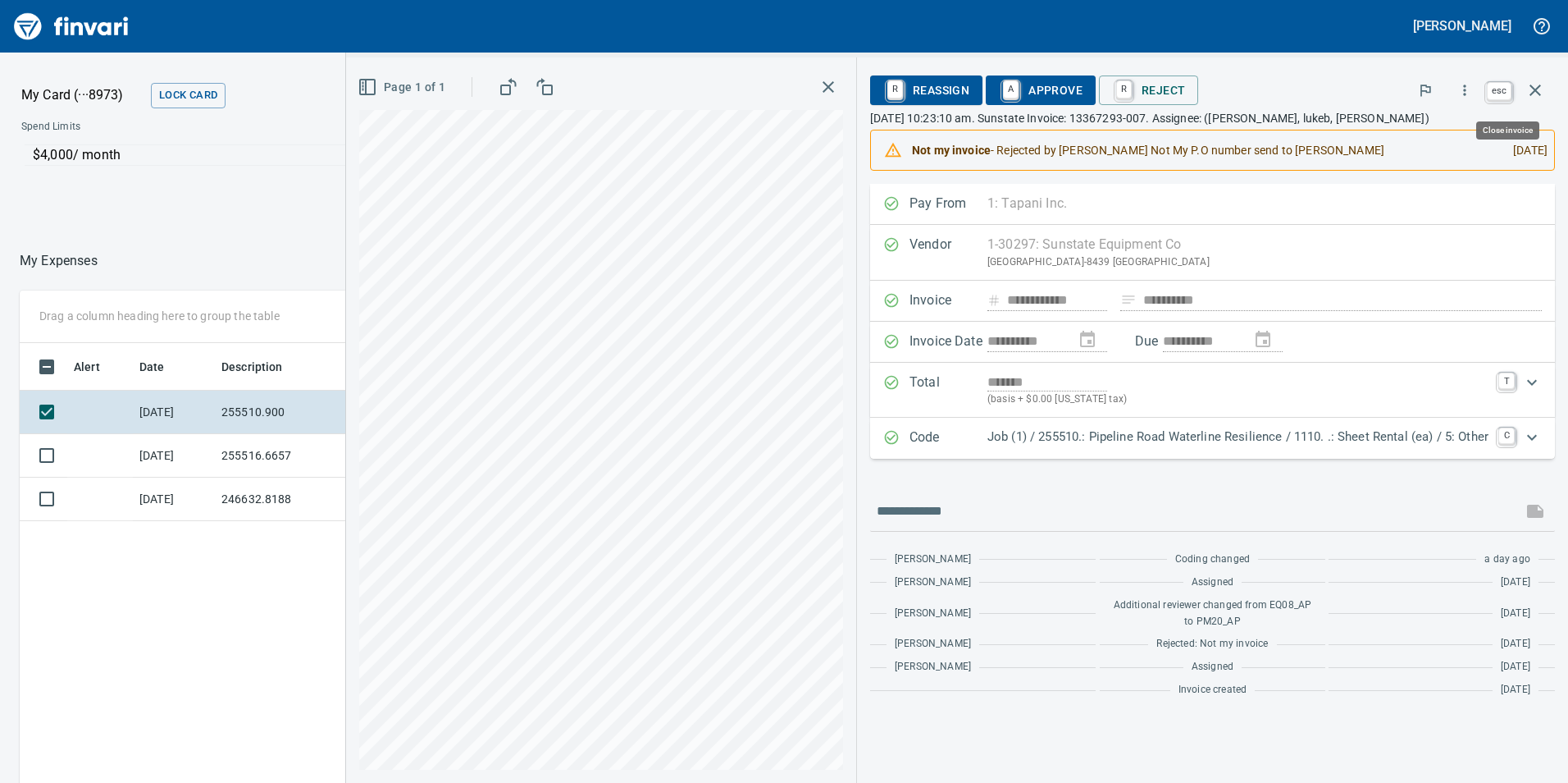
scroll to position [590, 1094]
click at [1533, 82] on icon "button" at bounding box center [1535, 90] width 20 height 20
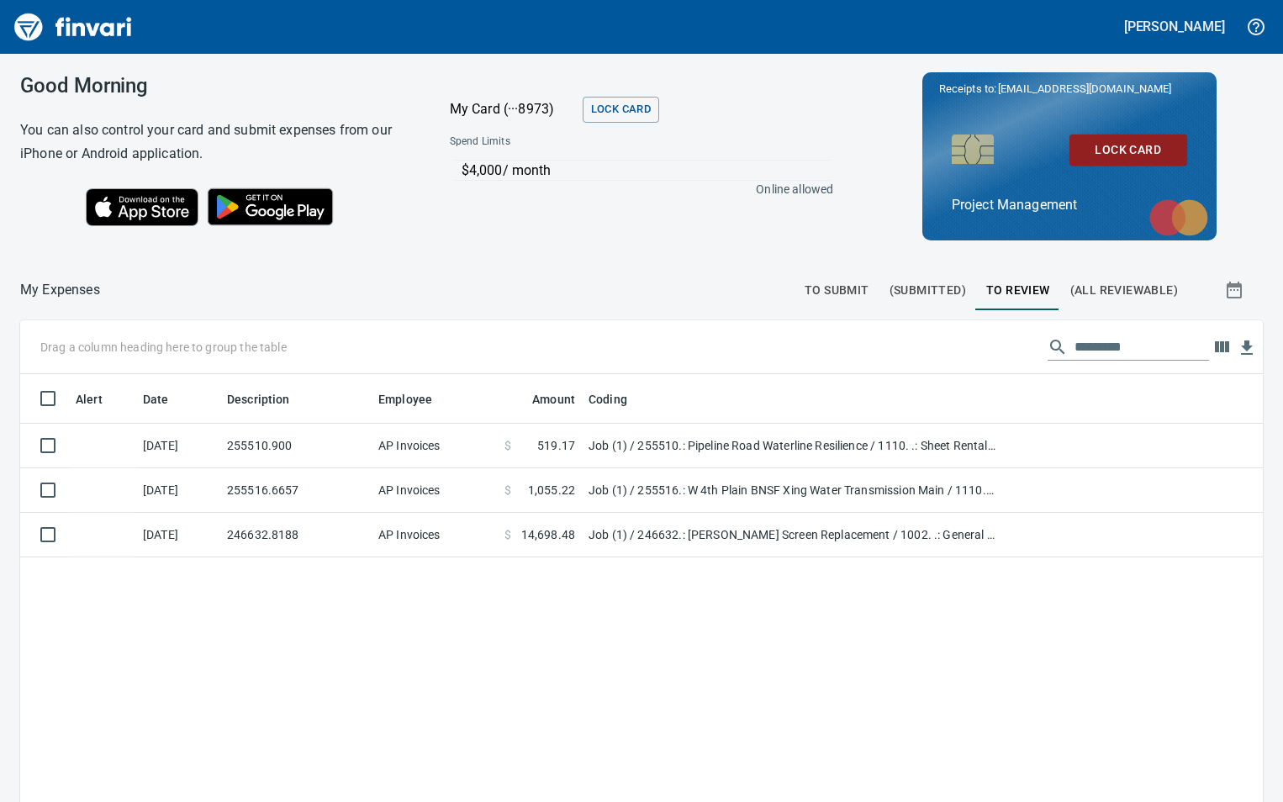
scroll to position [604, 1217]
